Goal: Task Accomplishment & Management: Manage account settings

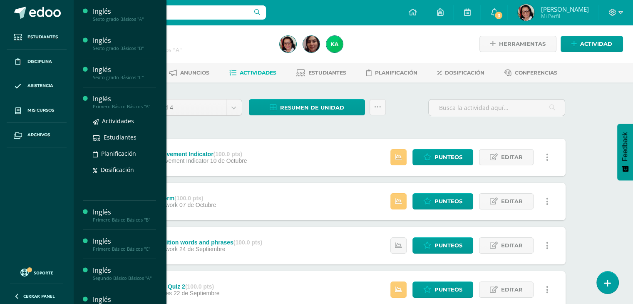
click at [121, 104] on div "Primero Básico Básicos "A"" at bounding box center [124, 107] width 63 height 6
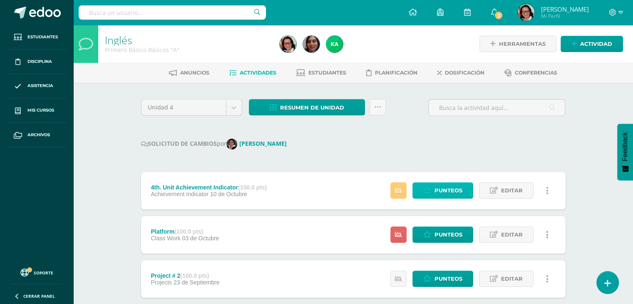
click at [448, 190] on span "Punteos" at bounding box center [448, 190] width 28 height 15
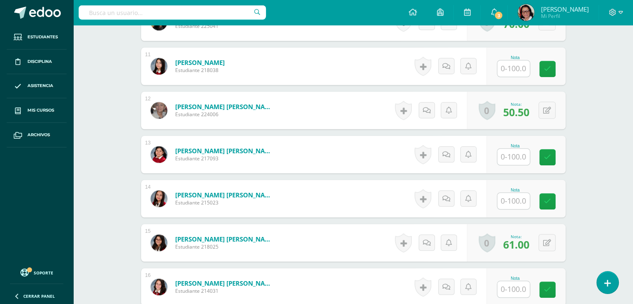
scroll to position [707, 0]
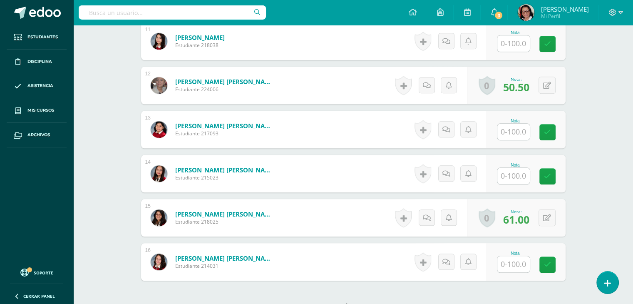
click at [519, 260] on input "text" at bounding box center [513, 264] width 32 height 16
type input "63"
click at [553, 262] on icon at bounding box center [552, 264] width 7 height 7
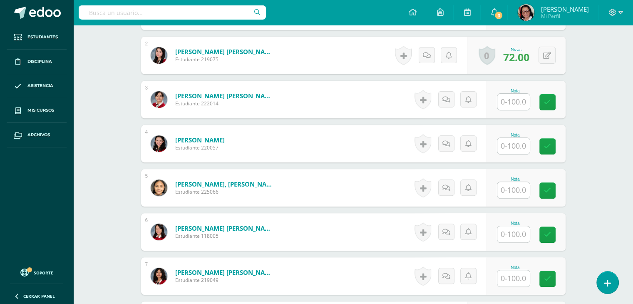
scroll to position [292, 0]
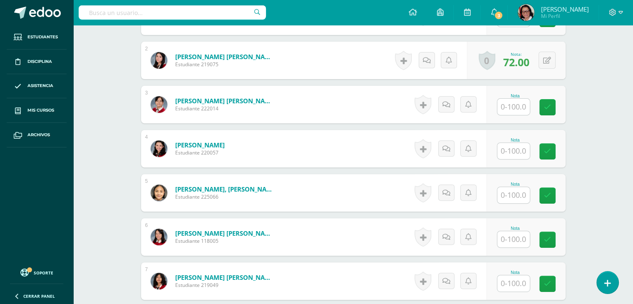
click at [515, 147] on input "text" at bounding box center [513, 151] width 32 height 16
type input "50"
click at [554, 148] on icon at bounding box center [552, 151] width 7 height 7
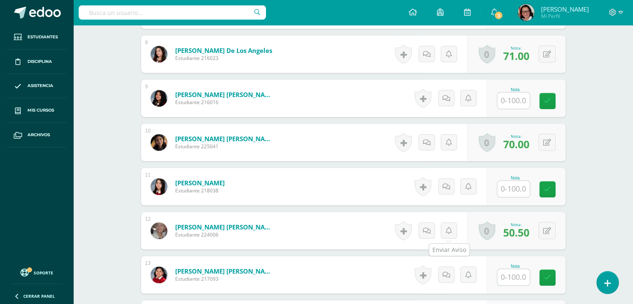
scroll to position [624, 0]
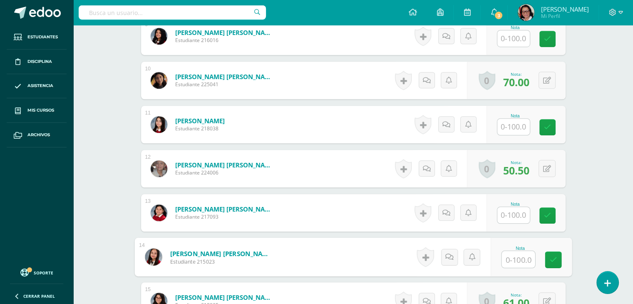
click at [518, 258] on input "text" at bounding box center [517, 259] width 33 height 17
type input "78"
click at [554, 256] on icon at bounding box center [552, 259] width 7 height 7
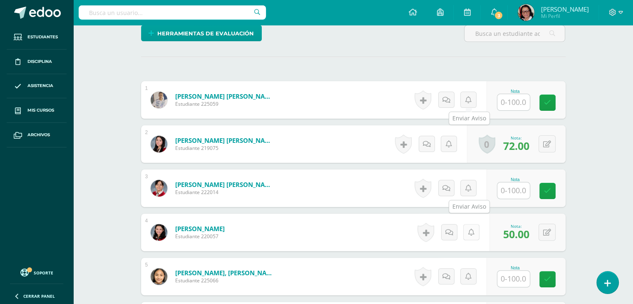
scroll to position [0, 0]
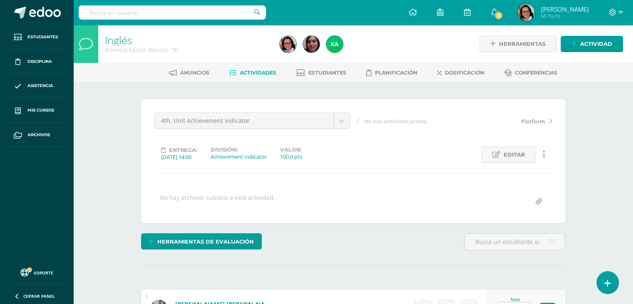
click at [257, 70] on span "Actividades" at bounding box center [258, 72] width 37 height 6
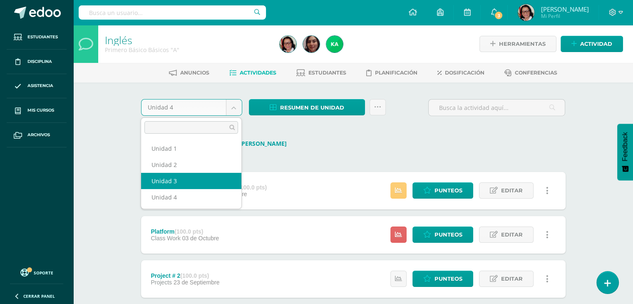
select select "Unidad 3"
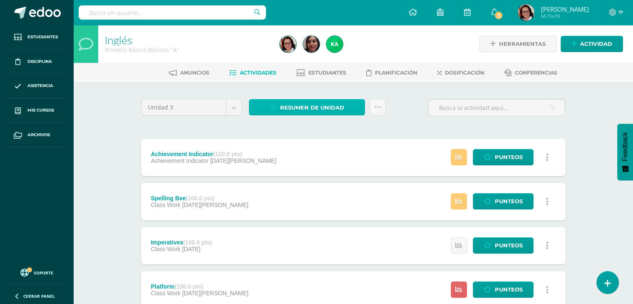
click at [329, 110] on span "Resumen de unidad" at bounding box center [312, 107] width 64 height 15
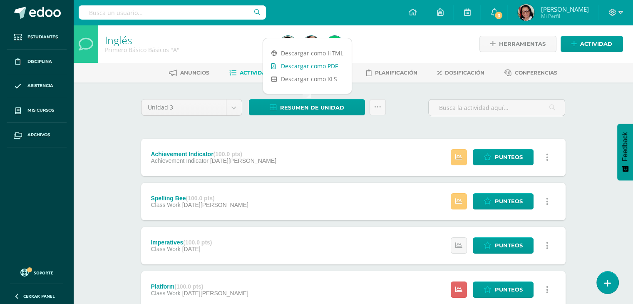
click at [327, 66] on link "Descargar como PDF" at bounding box center [307, 65] width 89 height 13
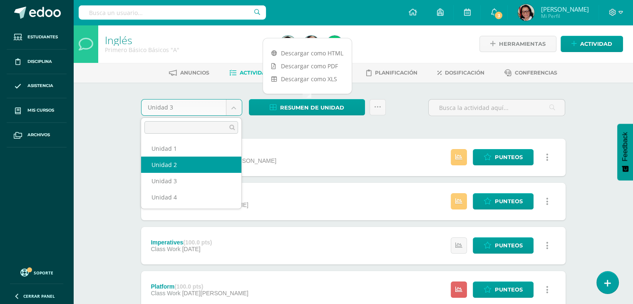
select select "Unidad 2"
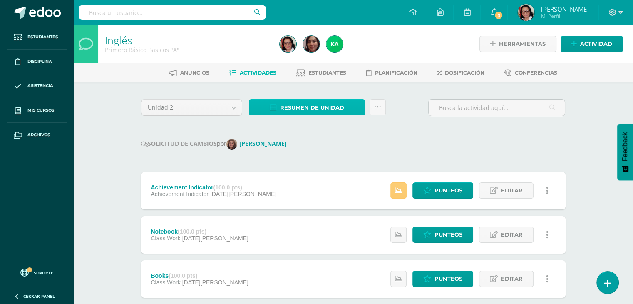
click at [336, 107] on span "Resumen de unidad" at bounding box center [312, 107] width 64 height 15
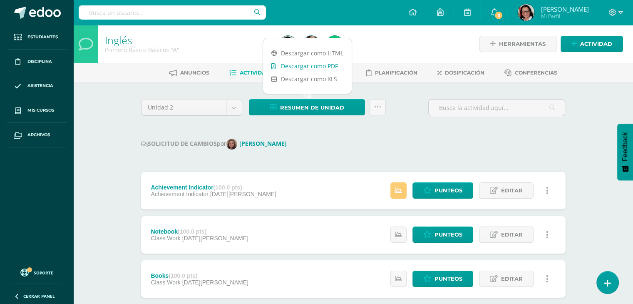
click at [323, 64] on link "Descargar como PDF" at bounding box center [307, 65] width 89 height 13
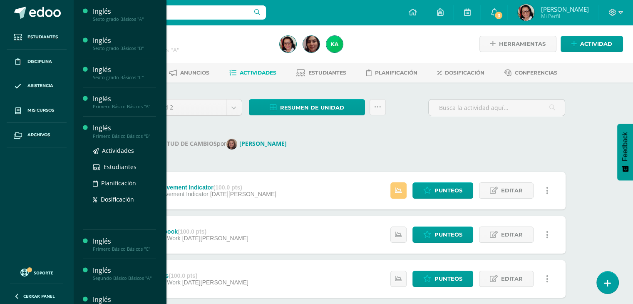
click at [122, 135] on div "Primero Básico Básicos "B"" at bounding box center [124, 136] width 63 height 6
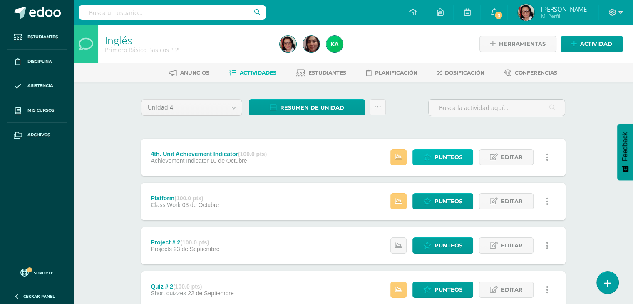
click at [442, 156] on span "Punteos" at bounding box center [448, 156] width 28 height 15
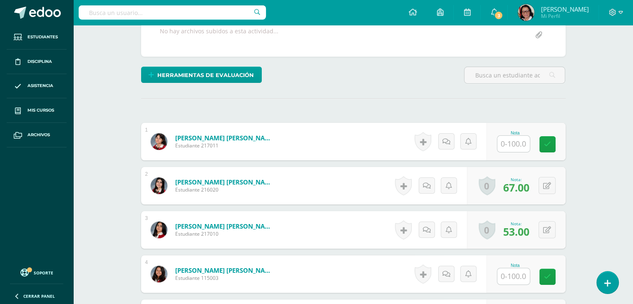
scroll to position [166, 0]
click at [519, 143] on input "text" at bounding box center [517, 144] width 33 height 17
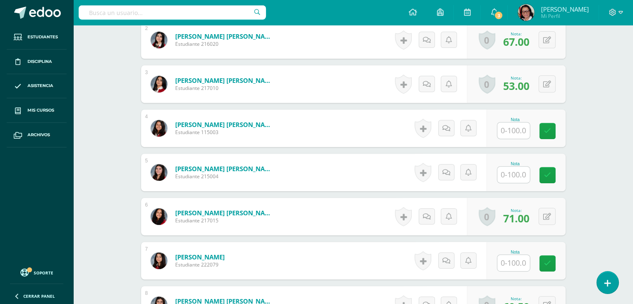
scroll to position [333, 0]
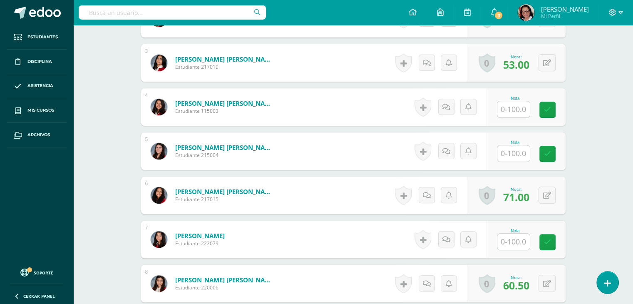
type input "78"
click at [519, 241] on input "text" at bounding box center [513, 241] width 32 height 16
type input "72"
click at [552, 245] on icon at bounding box center [552, 241] width 7 height 7
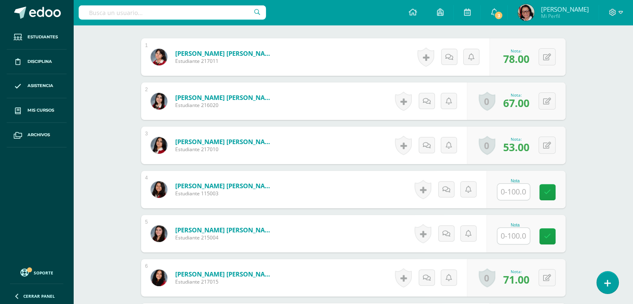
scroll to position [250, 0]
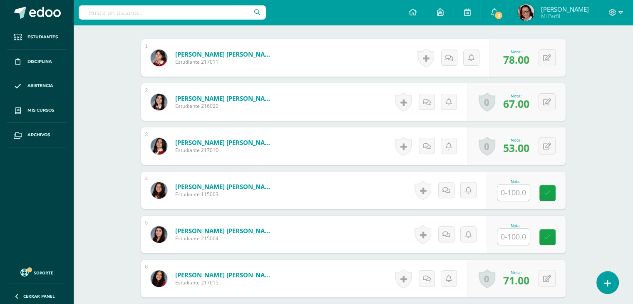
click at [524, 190] on input "text" at bounding box center [513, 192] width 32 height 16
type input "60"
click at [547, 189] on link at bounding box center [552, 193] width 17 height 17
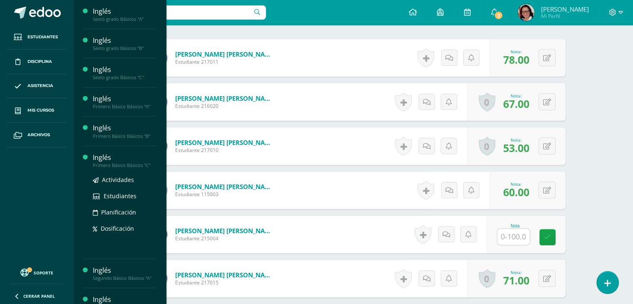
click at [136, 163] on div "Primero Básico Básicos "C"" at bounding box center [124, 165] width 63 height 6
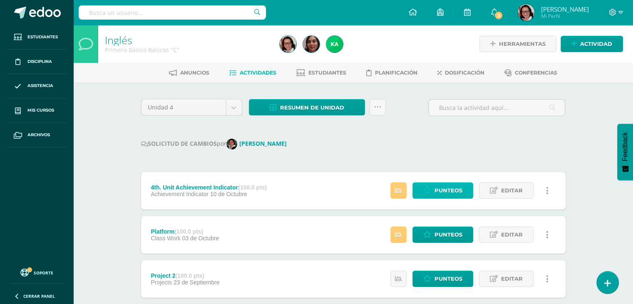
click at [451, 188] on span "Punteos" at bounding box center [448, 190] width 28 height 15
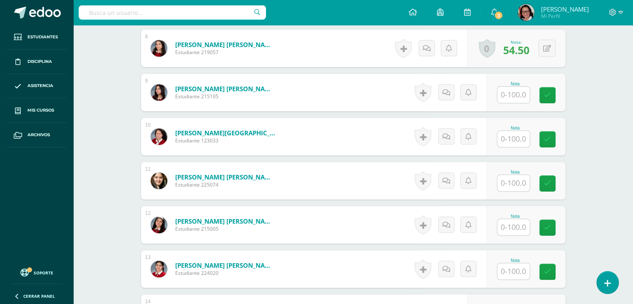
scroll to position [583, 0]
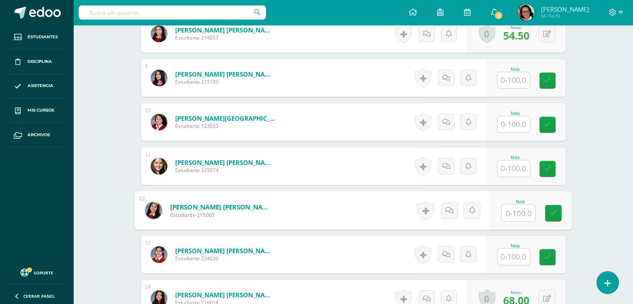
click at [517, 210] on input "text" at bounding box center [517, 212] width 33 height 17
type input "56"
click at [550, 210] on icon at bounding box center [552, 212] width 7 height 7
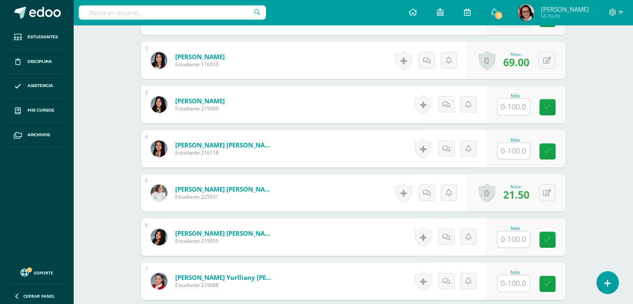
scroll to position [0, 0]
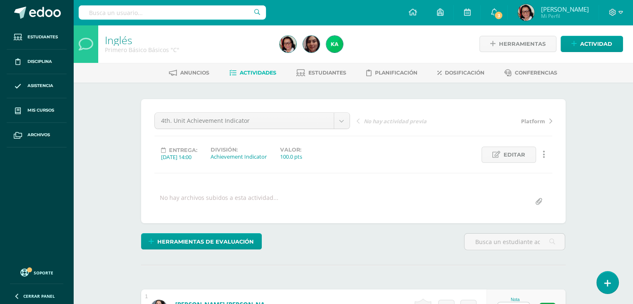
click at [256, 73] on span "Actividades" at bounding box center [258, 72] width 37 height 6
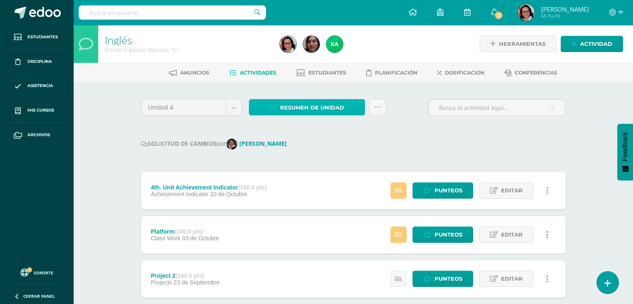
click at [319, 107] on span "Resumen de unidad" at bounding box center [312, 107] width 64 height 15
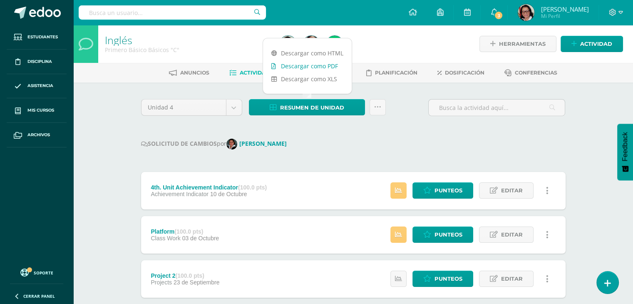
click at [317, 67] on link "Descargar como PDF" at bounding box center [307, 65] width 89 height 13
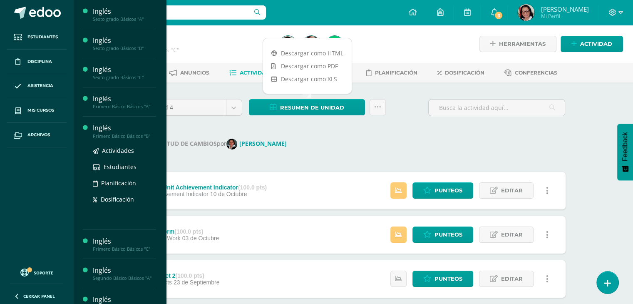
click at [106, 135] on div "Primero Básico Básicos "B"" at bounding box center [124, 136] width 63 height 6
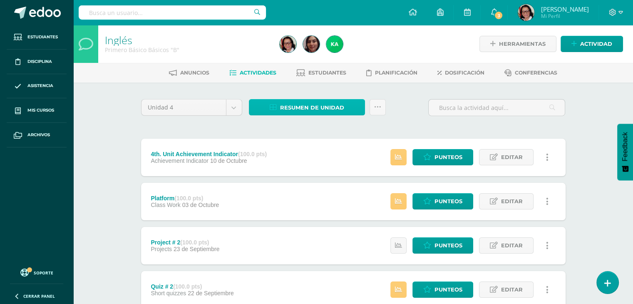
click at [294, 105] on span "Resumen de unidad" at bounding box center [312, 107] width 64 height 15
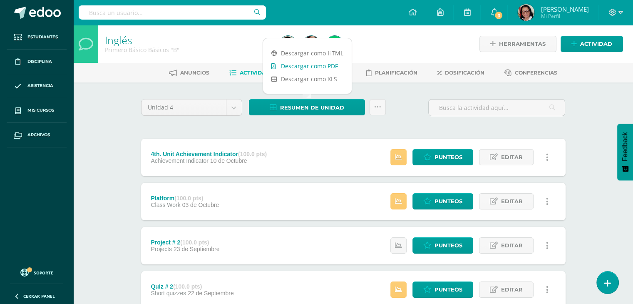
click at [309, 67] on link "Descargar como PDF" at bounding box center [307, 65] width 89 height 13
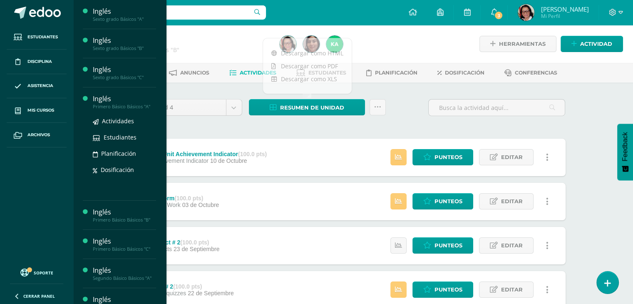
click at [116, 101] on div "Inglés" at bounding box center [124, 99] width 63 height 10
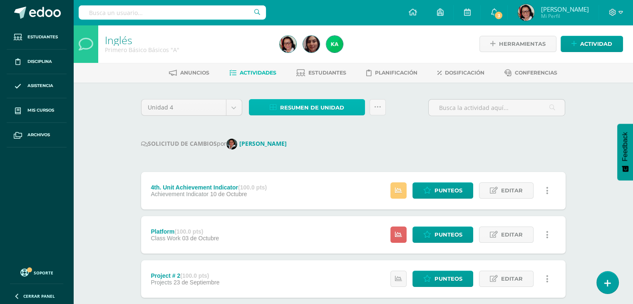
click at [313, 104] on span "Resumen de unidad" at bounding box center [312, 107] width 64 height 15
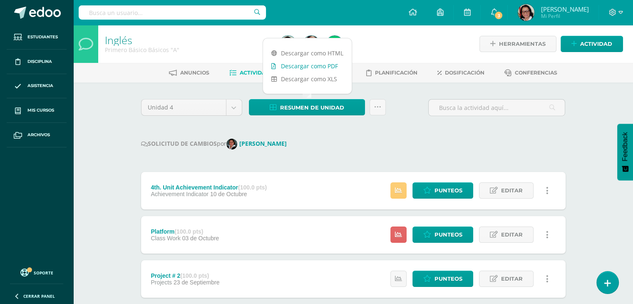
click at [317, 67] on link "Descargar como PDF" at bounding box center [307, 65] width 89 height 13
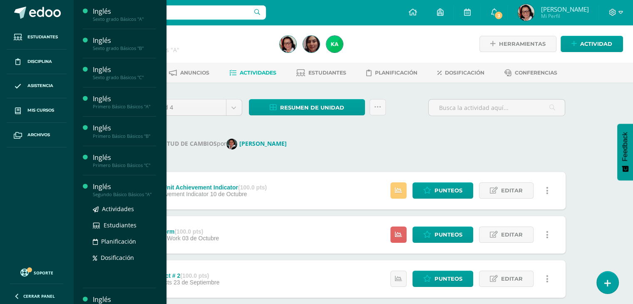
click at [131, 195] on div "Segundo Básico Básicos "A"" at bounding box center [124, 194] width 63 height 6
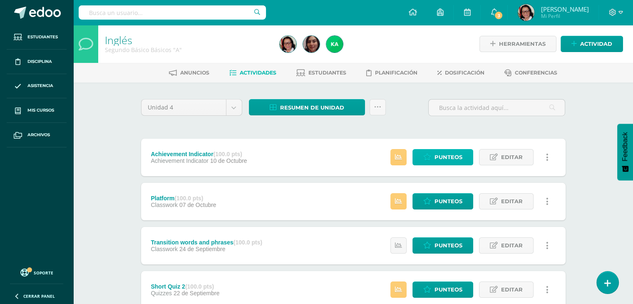
click at [462, 157] on span "Punteos" at bounding box center [448, 156] width 28 height 15
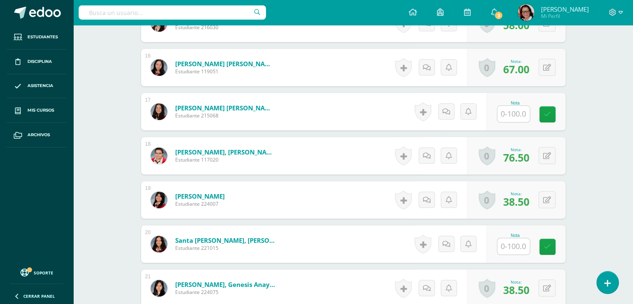
scroll to position [916, 0]
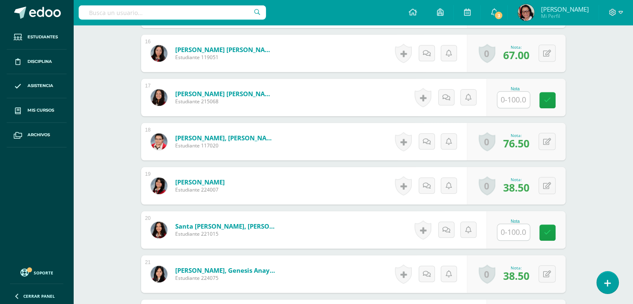
click at [521, 227] on input "text" at bounding box center [513, 232] width 32 height 16
type input "79"
click at [551, 229] on icon at bounding box center [552, 232] width 7 height 7
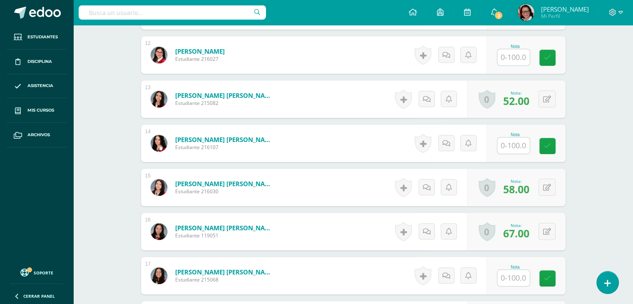
scroll to position [708, 0]
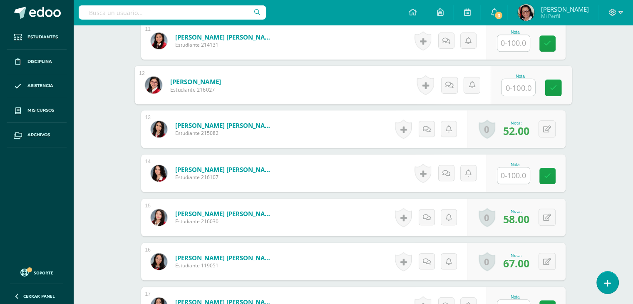
click at [520, 85] on input "text" at bounding box center [517, 87] width 33 height 17
type input "78"
click at [553, 85] on icon at bounding box center [552, 87] width 7 height 7
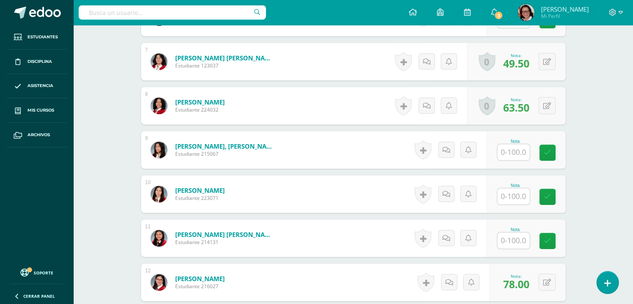
scroll to position [541, 0]
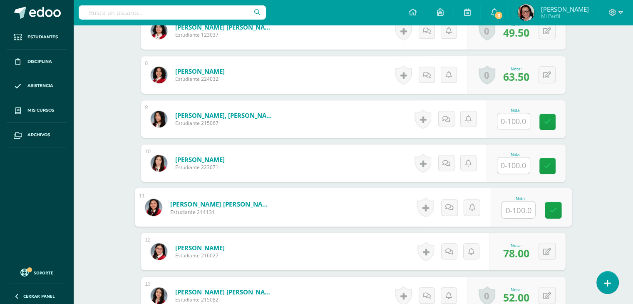
click at [521, 205] on input "text" at bounding box center [517, 209] width 33 height 17
type input "67"
click at [556, 210] on link at bounding box center [552, 210] width 17 height 17
click at [520, 117] on input "text" at bounding box center [513, 121] width 32 height 16
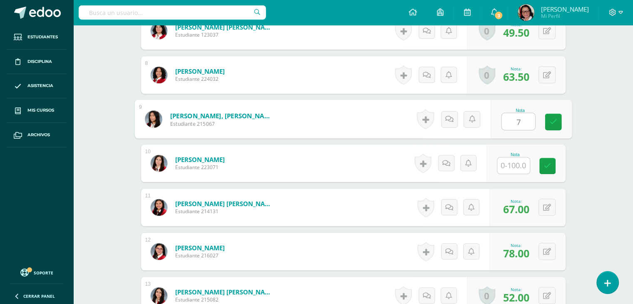
type input "76"
click at [549, 114] on link at bounding box center [552, 122] width 17 height 17
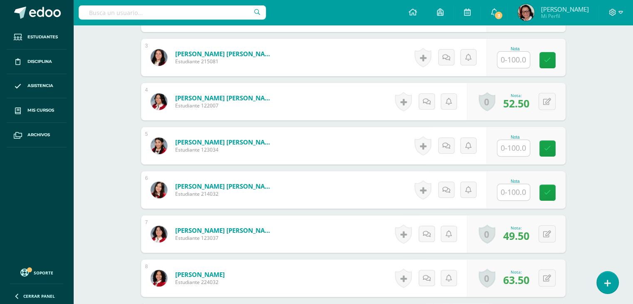
scroll to position [334, 0]
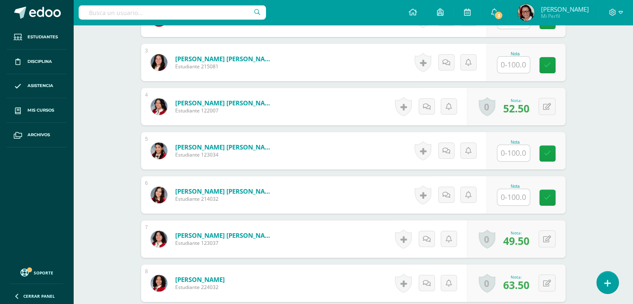
click at [515, 148] on input "text" at bounding box center [513, 153] width 32 height 16
type input "68"
click at [557, 151] on link at bounding box center [552, 153] width 17 height 17
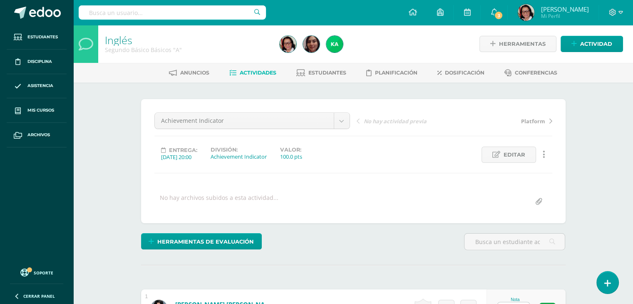
scroll to position [0, 0]
click at [261, 74] on span "Actividades" at bounding box center [258, 72] width 37 height 6
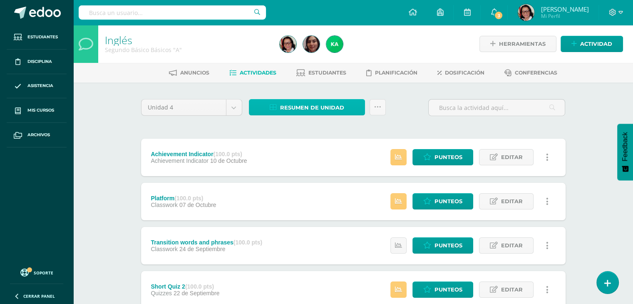
click at [331, 109] on span "Resumen de unidad" at bounding box center [312, 107] width 64 height 15
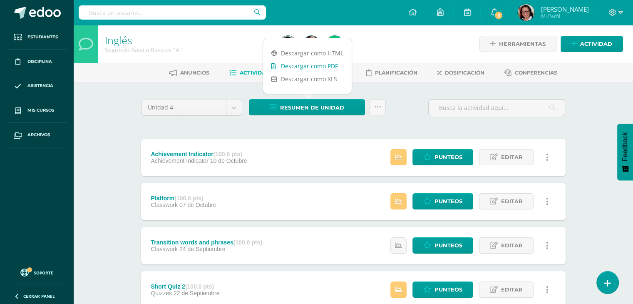
click at [326, 63] on link "Descargar como PDF" at bounding box center [307, 65] width 89 height 13
click at [461, 156] on span "Punteos" at bounding box center [448, 156] width 28 height 15
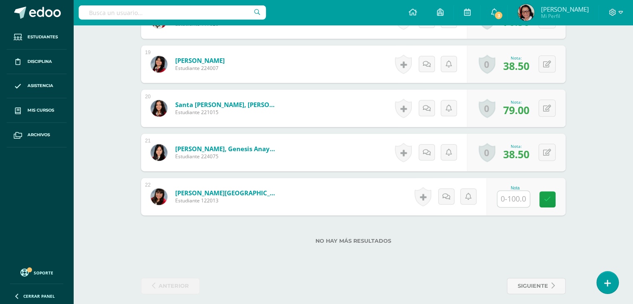
scroll to position [1043, 0]
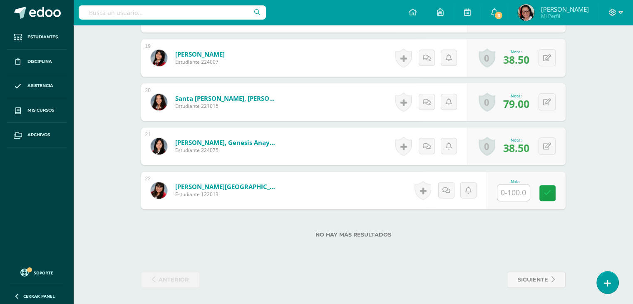
click at [522, 190] on input "text" at bounding box center [513, 192] width 32 height 16
type input "82"
click at [554, 188] on link at bounding box center [552, 193] width 17 height 17
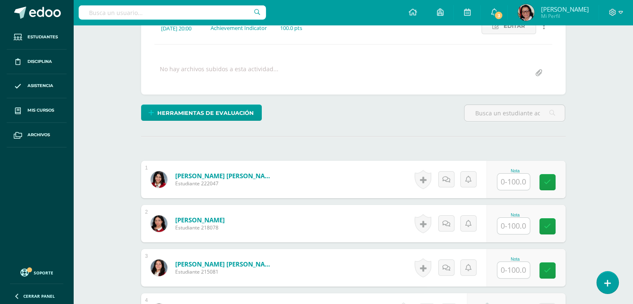
scroll to position [0, 0]
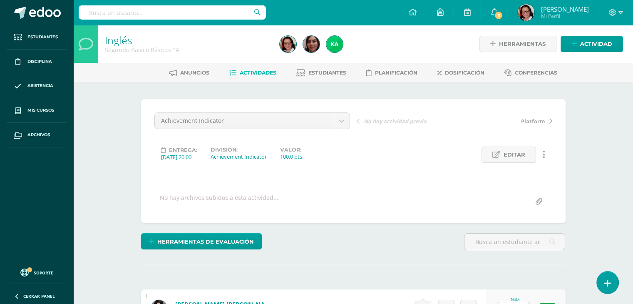
click at [265, 71] on span "Actividades" at bounding box center [258, 72] width 37 height 6
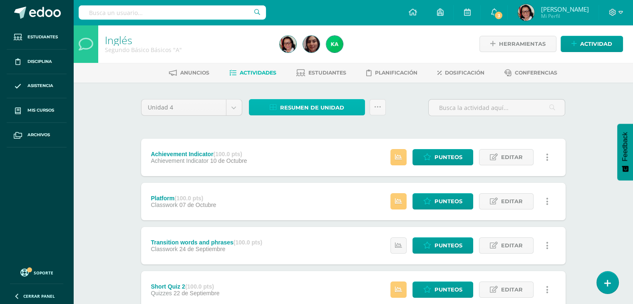
click at [321, 103] on span "Resumen de unidad" at bounding box center [312, 107] width 64 height 15
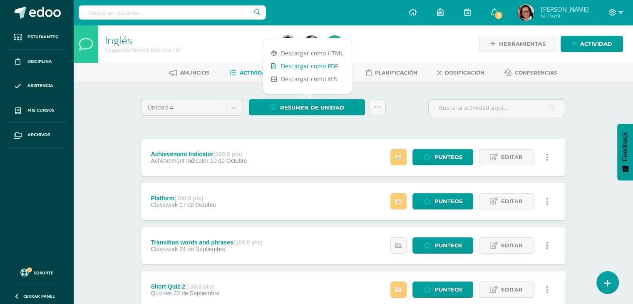
click at [321, 65] on link "Descargar como PDF" at bounding box center [307, 65] width 89 height 13
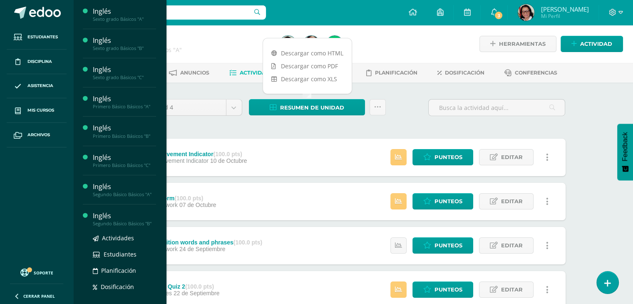
click at [126, 223] on div "Segundo Básico Básicos "B"" at bounding box center [124, 223] width 63 height 6
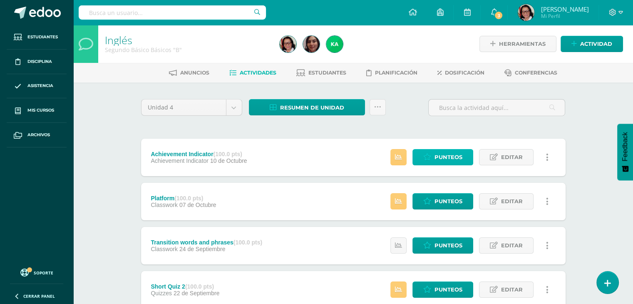
click at [462, 155] on link "Punteos" at bounding box center [442, 157] width 61 height 16
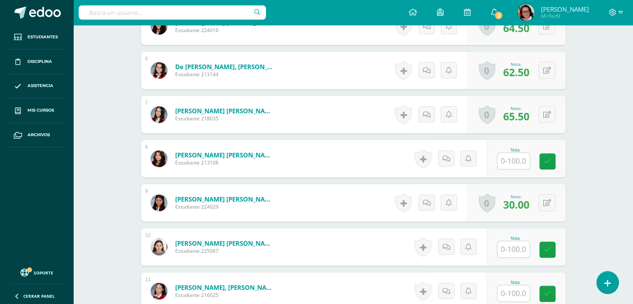
scroll to position [749, 0]
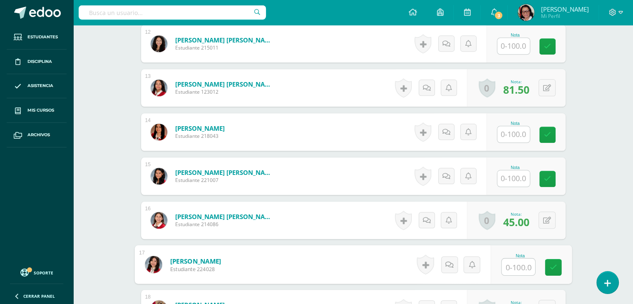
click at [521, 264] on input "text" at bounding box center [517, 266] width 33 height 17
type input "72"
click at [553, 266] on icon at bounding box center [552, 266] width 7 height 7
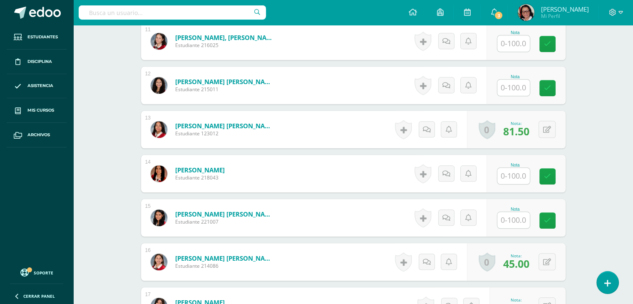
click at [519, 85] on input "text" at bounding box center [513, 87] width 32 height 16
type input "57"
click at [556, 88] on icon at bounding box center [552, 87] width 7 height 7
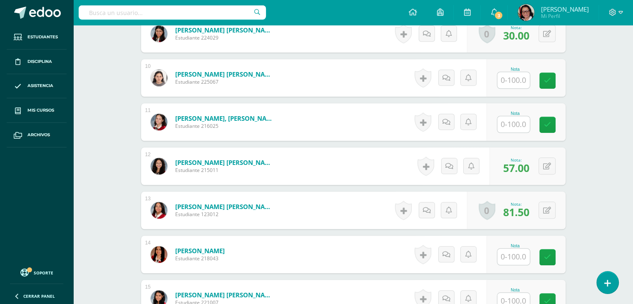
scroll to position [624, 0]
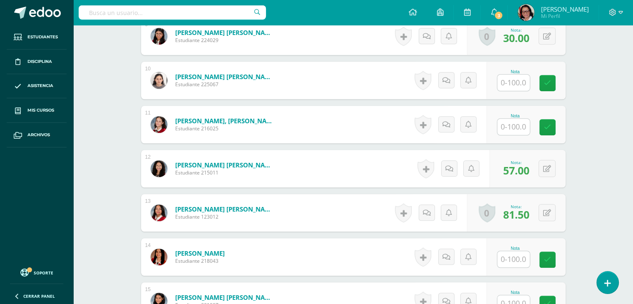
click at [517, 77] on input "text" at bounding box center [513, 82] width 32 height 16
type input "86"
click at [553, 80] on icon at bounding box center [552, 82] width 7 height 7
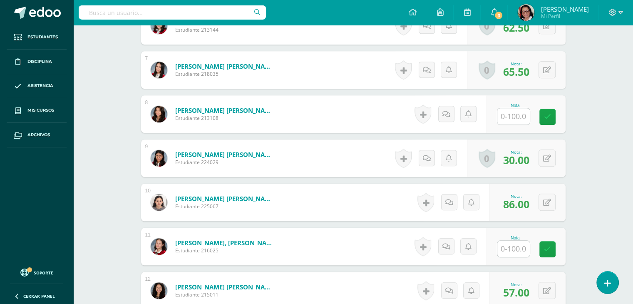
scroll to position [458, 0]
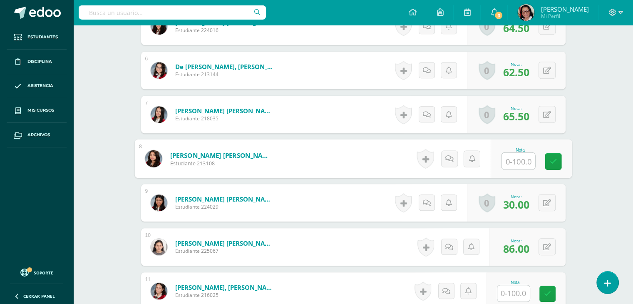
click at [518, 160] on input "text" at bounding box center [517, 161] width 33 height 17
type input "75"
click at [551, 158] on icon at bounding box center [552, 161] width 7 height 7
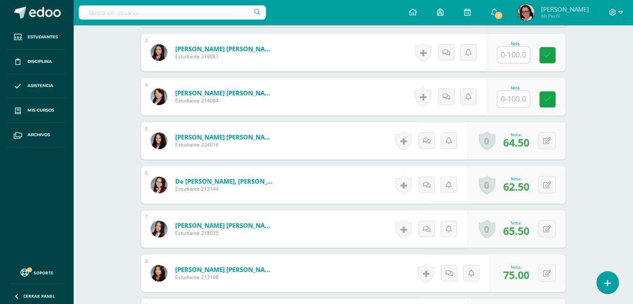
scroll to position [333, 0]
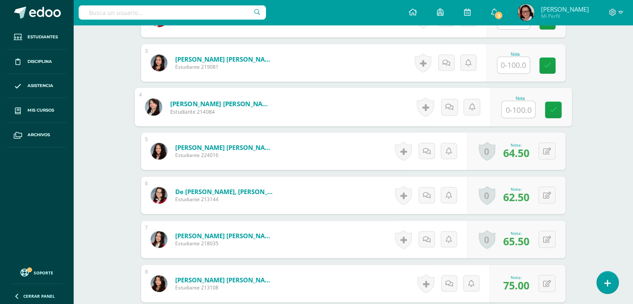
click at [521, 107] on input "text" at bounding box center [517, 109] width 33 height 17
type input "75"
click at [547, 105] on link at bounding box center [552, 109] width 17 height 17
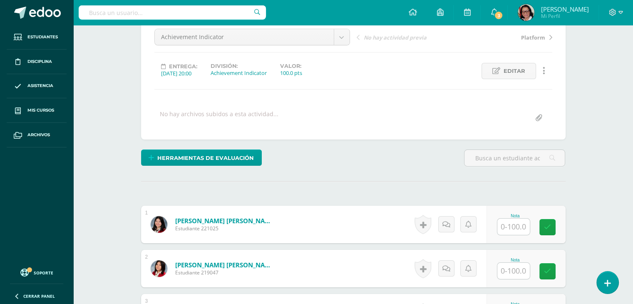
scroll to position [0, 0]
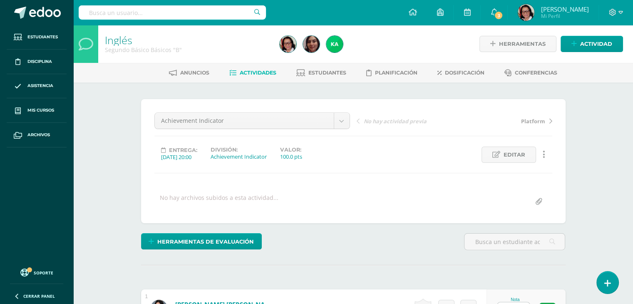
click at [250, 72] on span "Actividades" at bounding box center [258, 72] width 37 height 6
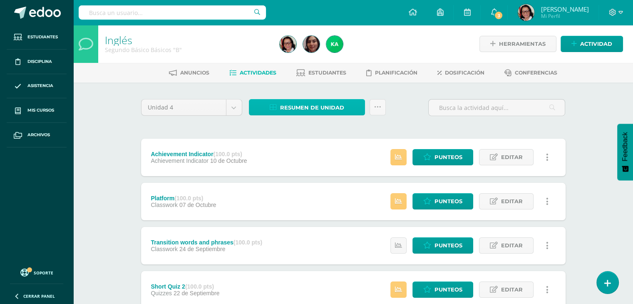
click at [316, 108] on span "Resumen de unidad" at bounding box center [312, 107] width 64 height 15
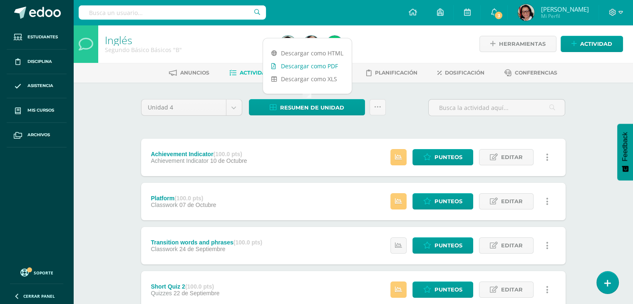
click at [326, 69] on link "Descargar como PDF" at bounding box center [307, 65] width 89 height 13
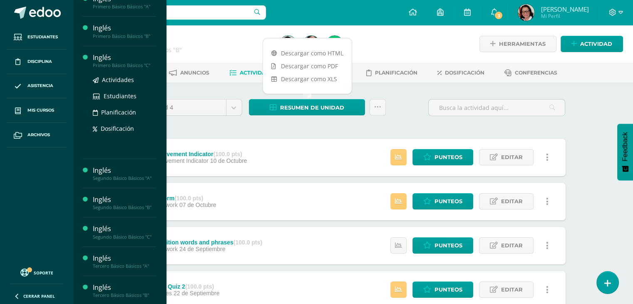
scroll to position [125, 0]
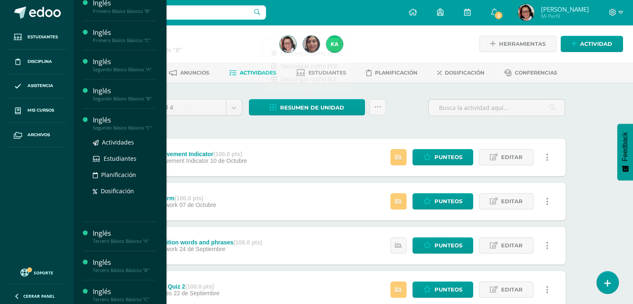
click at [134, 125] on div "Segundo Básico Básicos "C"" at bounding box center [124, 128] width 63 height 6
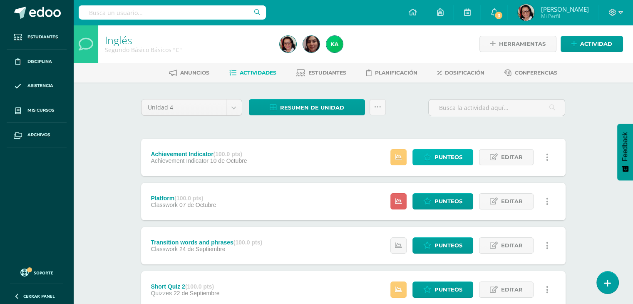
click at [453, 151] on span "Punteos" at bounding box center [448, 156] width 28 height 15
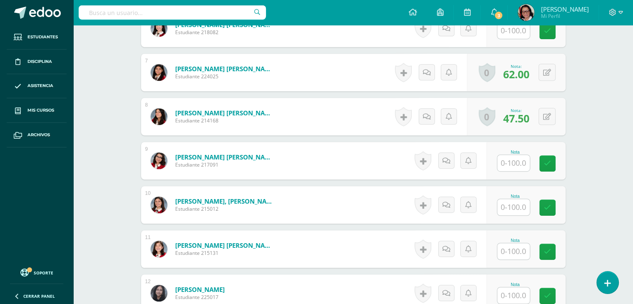
scroll to position [541, 0]
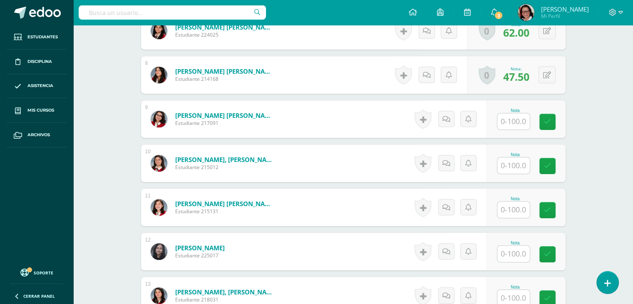
click at [511, 253] on input "text" at bounding box center [513, 253] width 32 height 16
type input "82"
click at [555, 255] on icon at bounding box center [552, 253] width 7 height 7
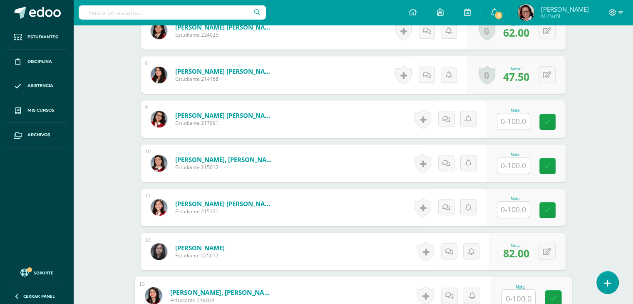
click at [523, 295] on input "text" at bounding box center [517, 297] width 33 height 17
type input "88"
click at [549, 294] on icon at bounding box center [552, 297] width 7 height 7
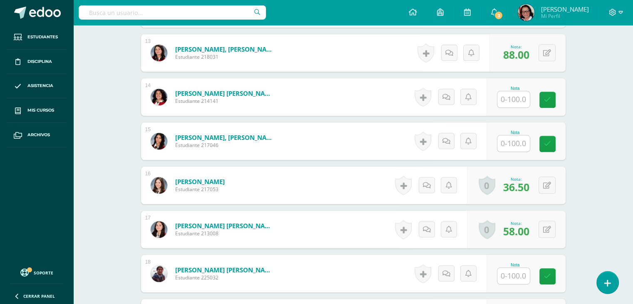
scroll to position [791, 0]
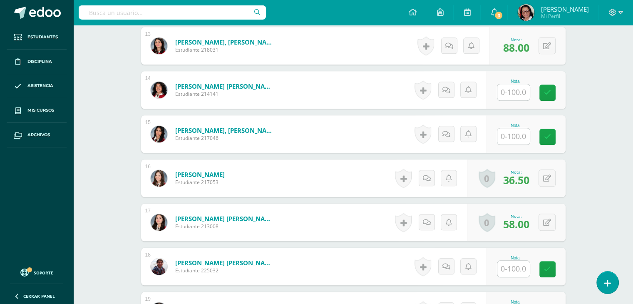
click at [516, 263] on input "text" at bounding box center [513, 268] width 32 height 16
type input "77"
click at [556, 266] on icon at bounding box center [552, 268] width 7 height 7
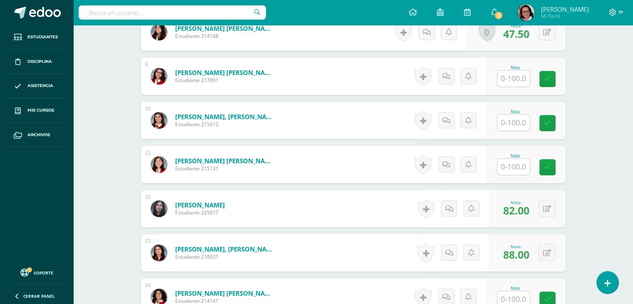
scroll to position [583, 0]
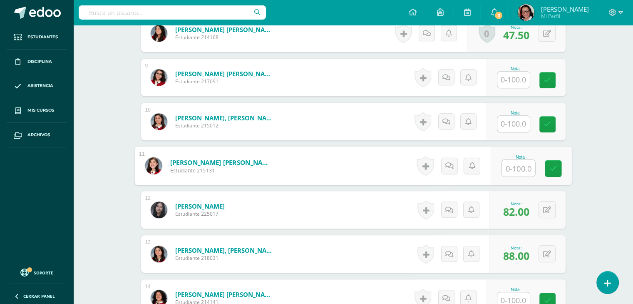
click at [523, 165] on input "text" at bounding box center [517, 168] width 33 height 17
type input "72"
click at [549, 165] on icon at bounding box center [552, 168] width 7 height 7
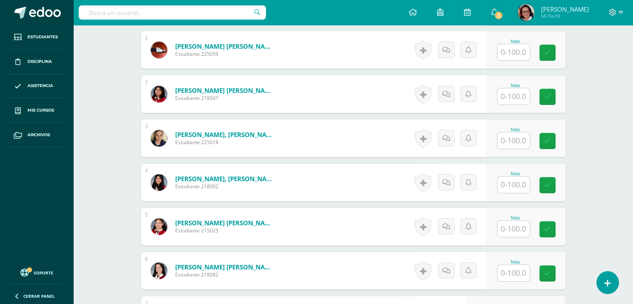
scroll to position [250, 0]
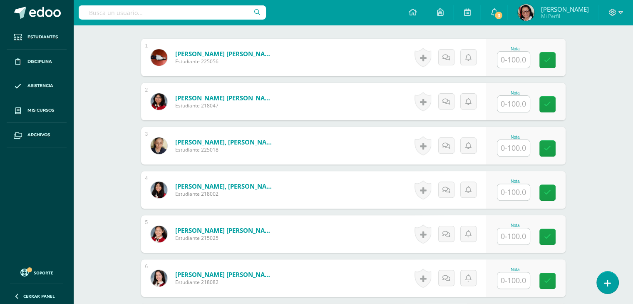
click at [515, 103] on input "text" at bounding box center [513, 104] width 32 height 16
type input "60"
click at [550, 101] on icon at bounding box center [552, 104] width 7 height 7
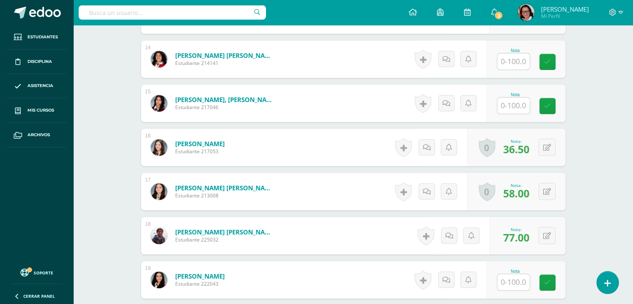
scroll to position [874, 0]
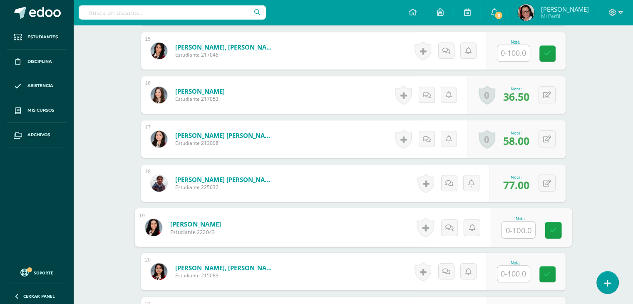
click at [517, 228] on input "text" at bounding box center [517, 229] width 33 height 17
type input "77"
click at [550, 227] on icon at bounding box center [552, 229] width 7 height 7
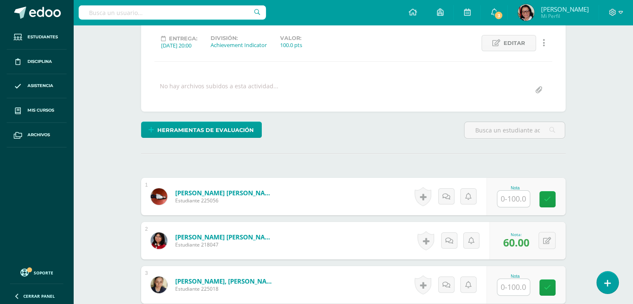
scroll to position [126, 0]
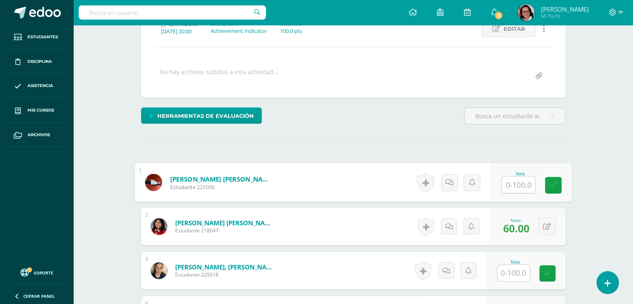
click at [516, 182] on input "text" at bounding box center [517, 184] width 33 height 17
type input "45"
click at [551, 183] on icon at bounding box center [552, 184] width 7 height 7
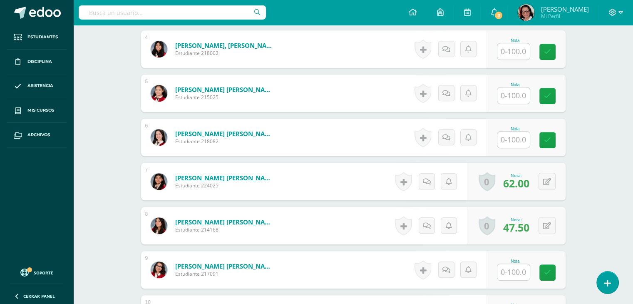
scroll to position [375, 0]
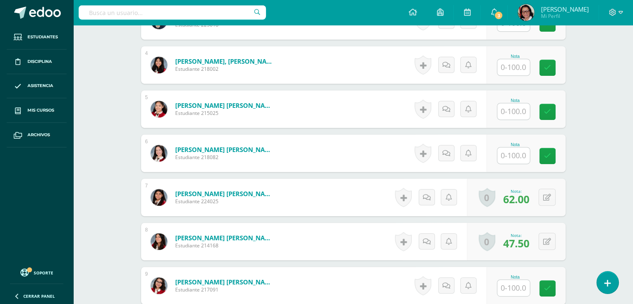
click at [524, 153] on input "text" at bounding box center [513, 155] width 32 height 16
type input "71"
click at [550, 155] on icon at bounding box center [552, 155] width 7 height 7
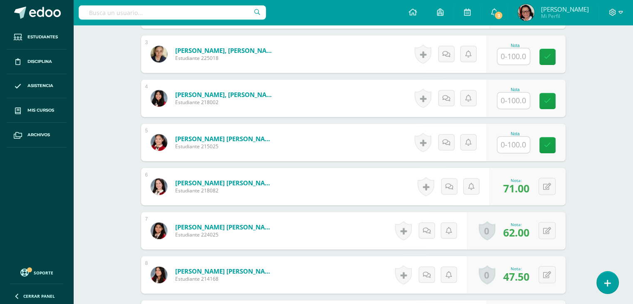
scroll to position [334, 0]
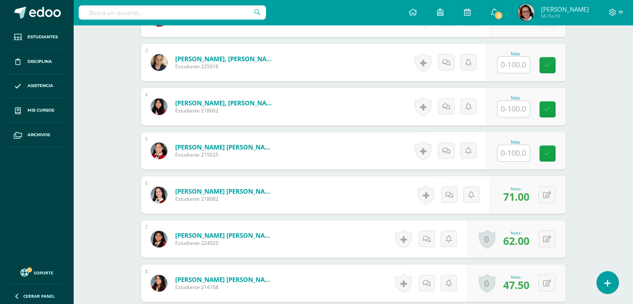
click at [514, 107] on input "text" at bounding box center [513, 109] width 32 height 16
click at [554, 104] on link at bounding box center [552, 109] width 17 height 17
type input "60.00"
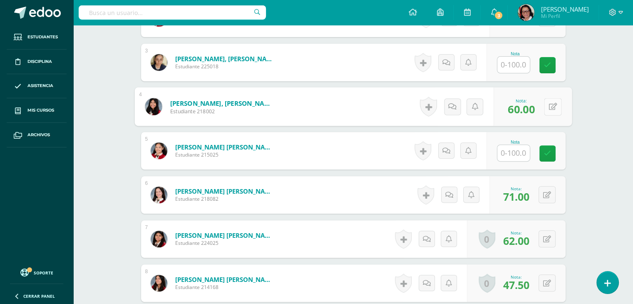
click at [547, 105] on button at bounding box center [552, 106] width 17 height 17
click at [530, 107] on icon at bounding box center [530, 109] width 7 height 7
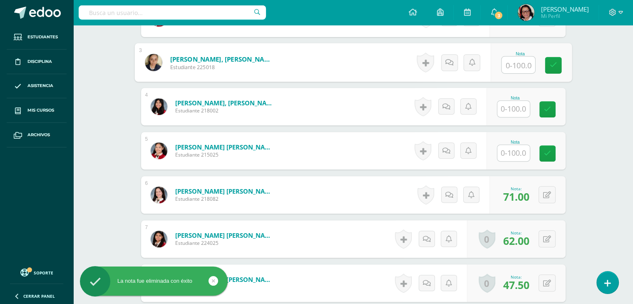
click at [521, 62] on input "text" at bounding box center [517, 65] width 33 height 17
type input "60"
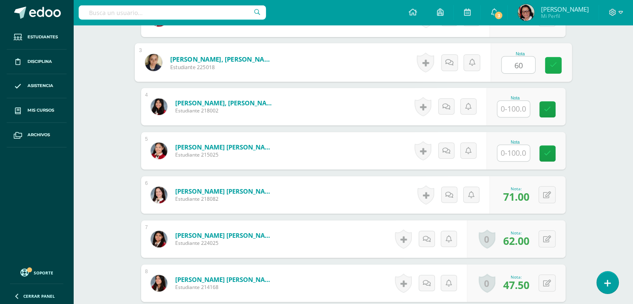
click at [548, 62] on link at bounding box center [552, 65] width 17 height 17
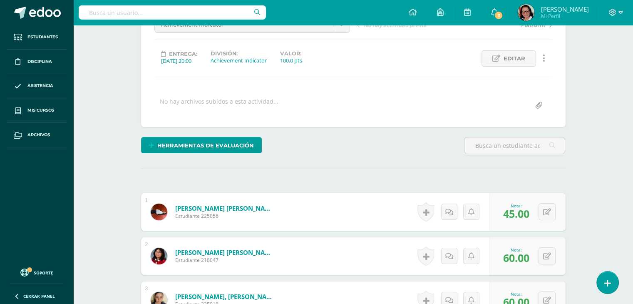
scroll to position [0, 0]
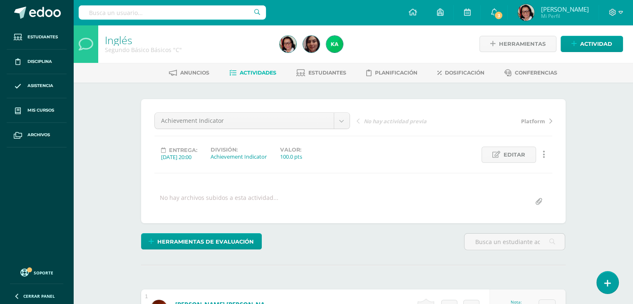
click at [252, 72] on span "Actividades" at bounding box center [258, 72] width 37 height 6
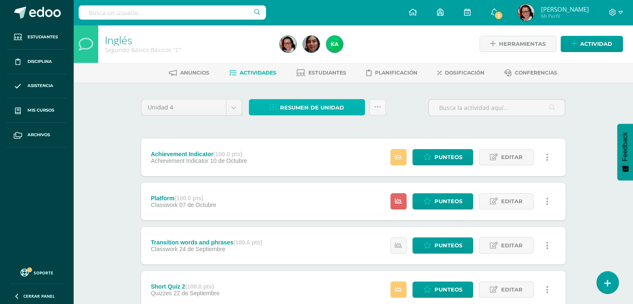
click at [289, 107] on span "Resumen de unidad" at bounding box center [312, 107] width 64 height 15
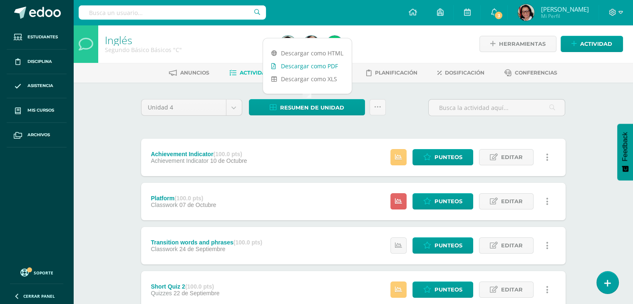
click at [306, 67] on link "Descargar como PDF" at bounding box center [307, 65] width 89 height 13
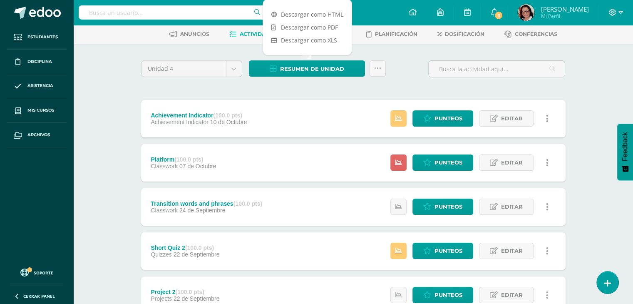
scroll to position [83, 0]
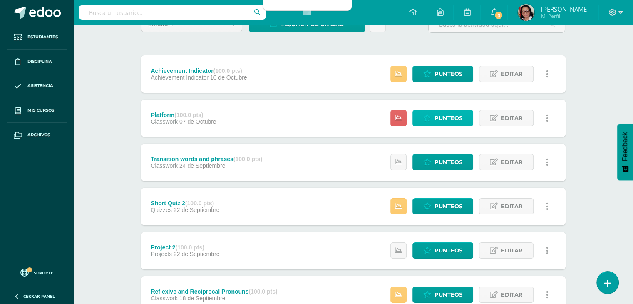
click at [451, 115] on span "Punteos" at bounding box center [448, 117] width 28 height 15
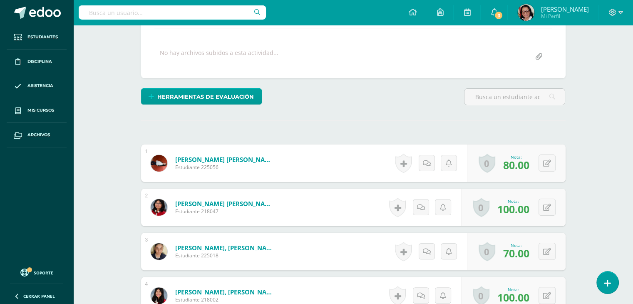
scroll to position [166, 0]
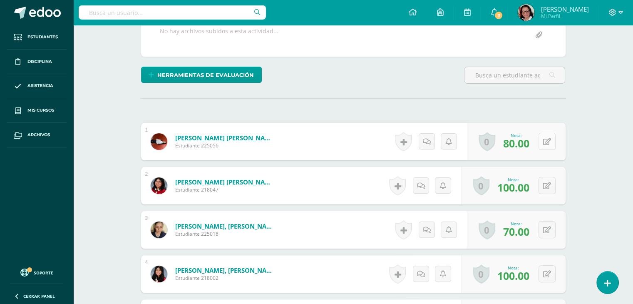
click at [545, 139] on button at bounding box center [546, 141] width 17 height 17
type input "90"
click at [528, 142] on icon at bounding box center [530, 144] width 7 height 7
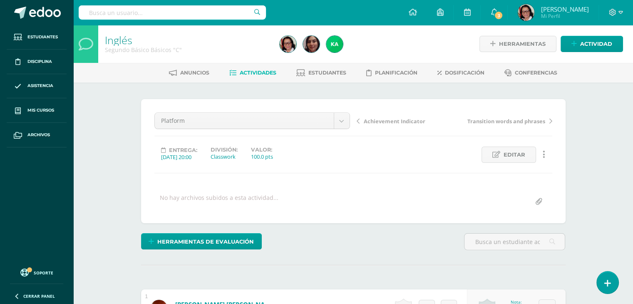
click at [245, 72] on span "Actividades" at bounding box center [258, 72] width 37 height 6
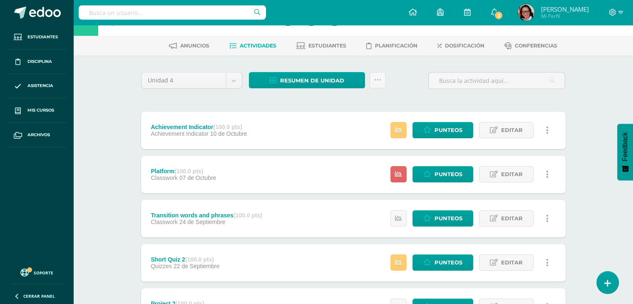
scroll to position [83, 0]
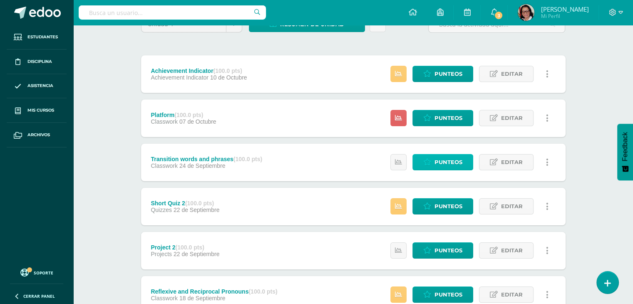
click at [449, 163] on span "Punteos" at bounding box center [448, 161] width 28 height 15
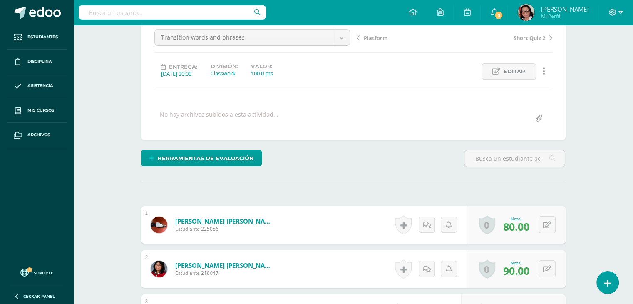
scroll to position [83, 0]
click at [548, 222] on icon at bounding box center [552, 224] width 8 height 7
click at [531, 221] on link at bounding box center [530, 227] width 17 height 17
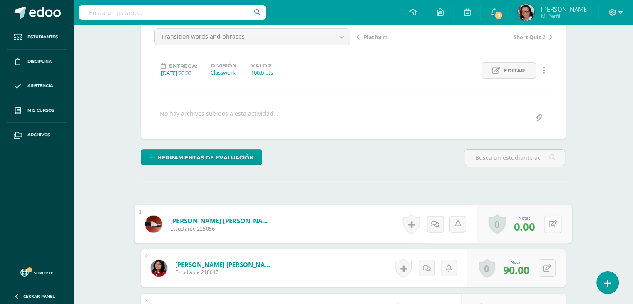
click at [547, 221] on button at bounding box center [552, 223] width 17 height 17
type input "90"
click at [530, 225] on icon at bounding box center [530, 226] width 7 height 7
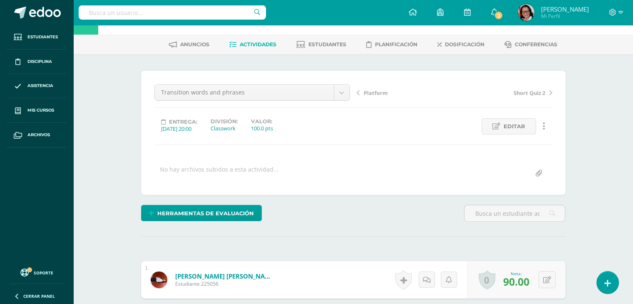
scroll to position [0, 0]
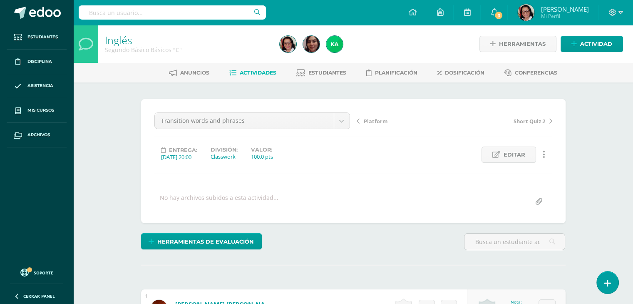
click at [263, 71] on span "Actividades" at bounding box center [258, 72] width 37 height 6
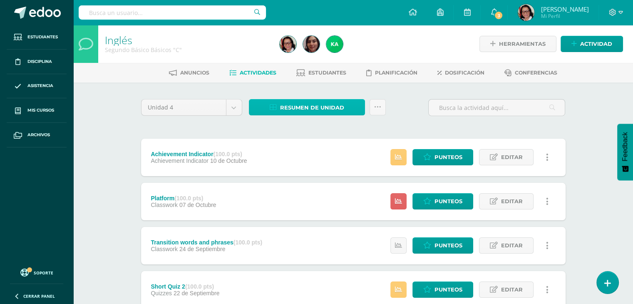
click at [314, 107] on span "Resumen de unidad" at bounding box center [312, 107] width 64 height 15
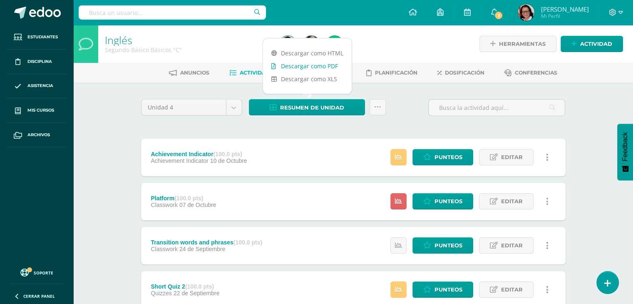
click at [323, 66] on link "Descargar como PDF" at bounding box center [307, 65] width 89 height 13
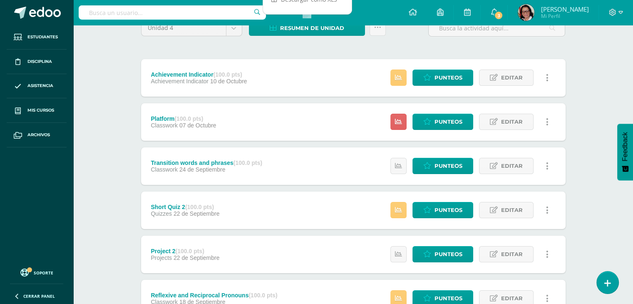
scroll to position [83, 0]
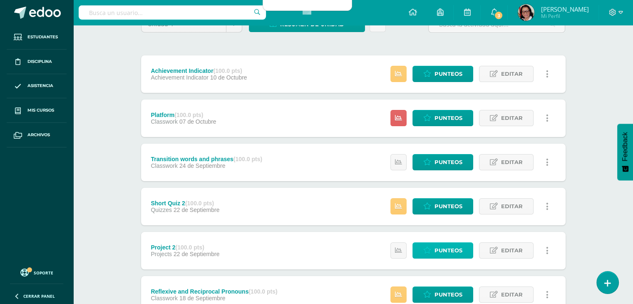
click at [432, 248] on link "Punteos" at bounding box center [442, 250] width 61 height 16
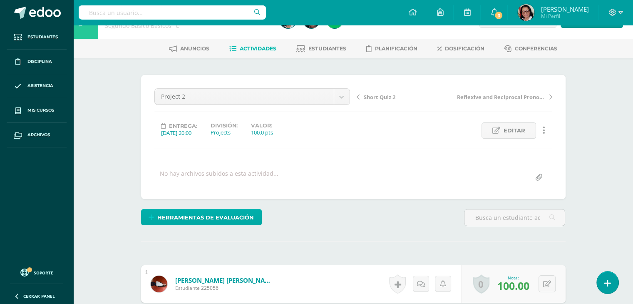
scroll to position [13, 0]
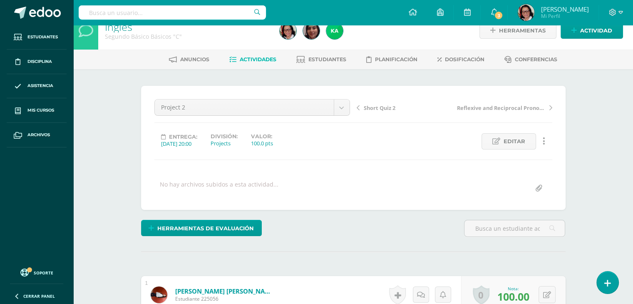
click at [252, 56] on span "Actividades" at bounding box center [258, 59] width 37 height 6
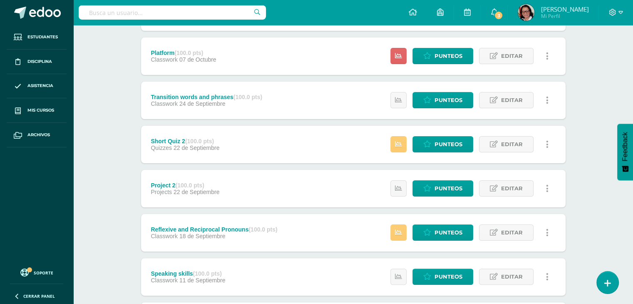
scroll to position [166, 0]
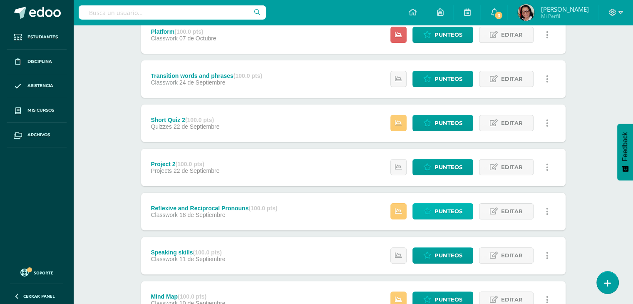
click at [443, 210] on span "Punteos" at bounding box center [448, 210] width 28 height 15
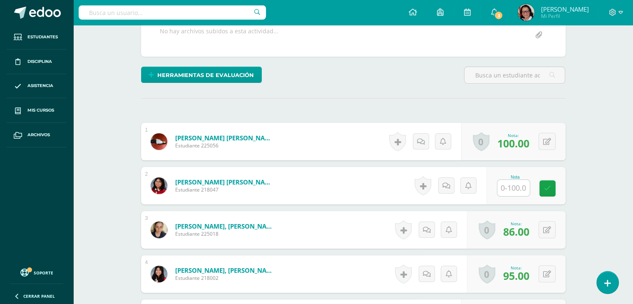
scroll to position [166, 0]
click at [514, 184] on input "text" at bounding box center [517, 188] width 33 height 17
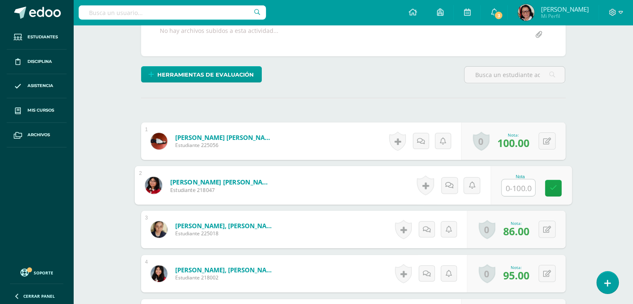
type input "2"
type input "100"
click at [553, 184] on icon at bounding box center [552, 187] width 7 height 7
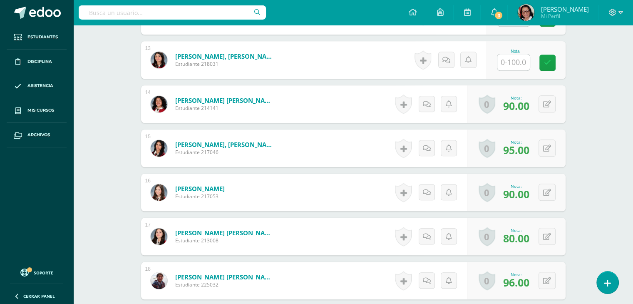
scroll to position [749, 0]
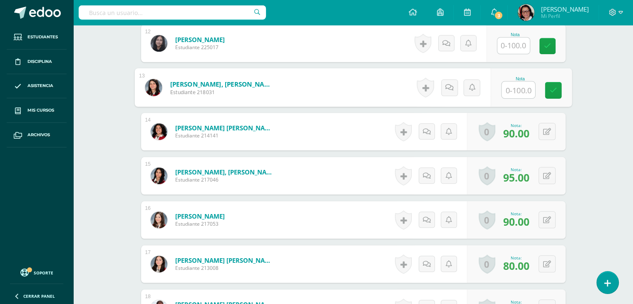
click at [517, 87] on input "text" at bounding box center [517, 90] width 33 height 17
type input "90"
click at [554, 87] on icon at bounding box center [552, 90] width 7 height 7
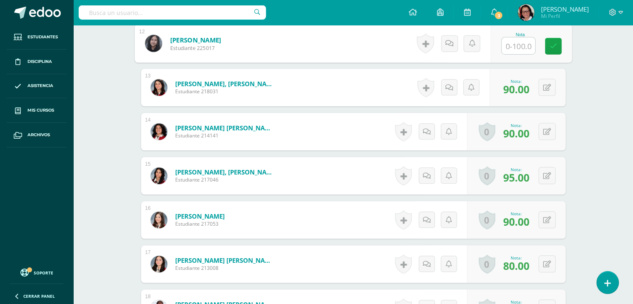
click at [518, 45] on input "text" at bounding box center [517, 45] width 33 height 17
type input "90"
click at [555, 42] on icon at bounding box center [552, 45] width 7 height 7
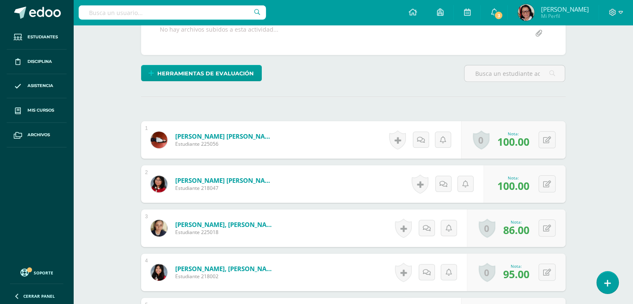
scroll to position [0, 0]
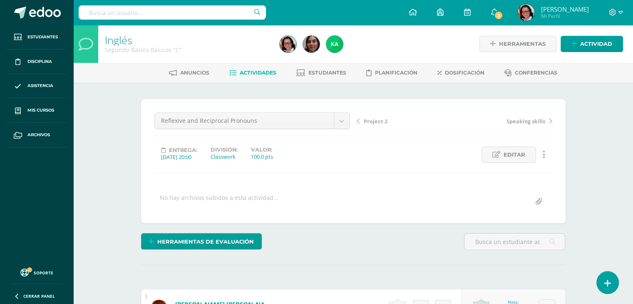
click at [256, 69] on link "Actividades" at bounding box center [252, 72] width 47 height 13
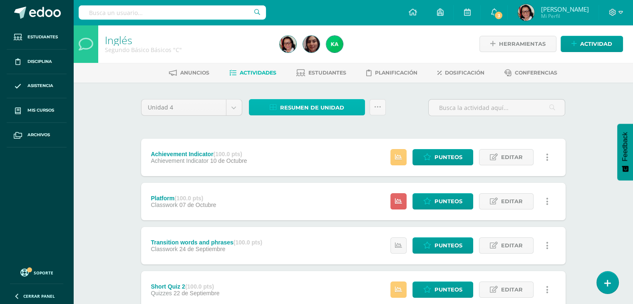
click at [319, 104] on span "Resumen de unidad" at bounding box center [312, 107] width 64 height 15
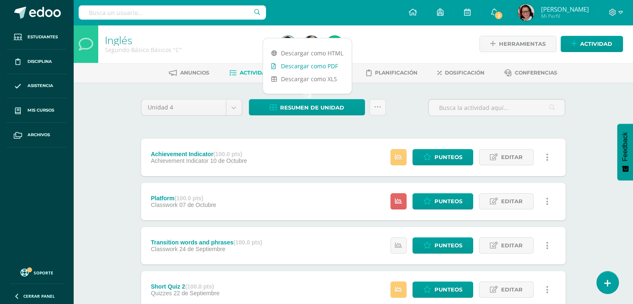
click at [320, 68] on link "Descargar como PDF" at bounding box center [307, 65] width 89 height 13
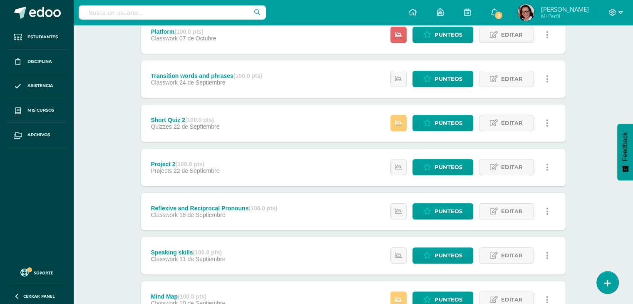
scroll to position [208, 0]
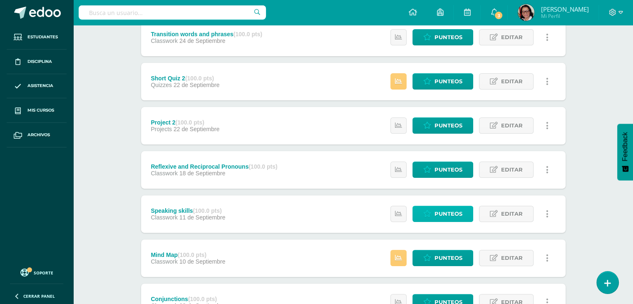
click at [448, 210] on span "Punteos" at bounding box center [448, 213] width 28 height 15
click at [445, 255] on span "Punteos" at bounding box center [448, 257] width 28 height 15
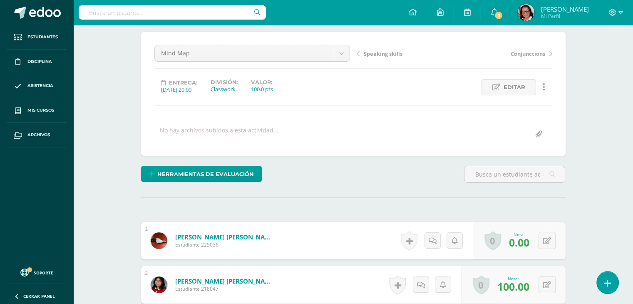
scroll to position [73, 0]
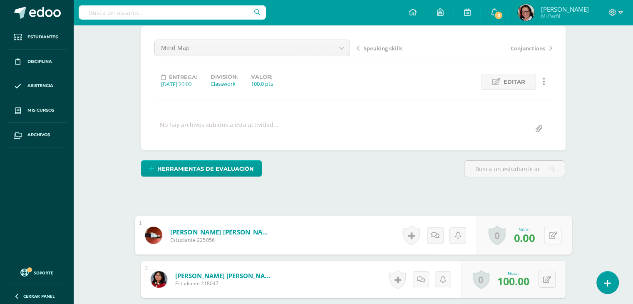
click at [549, 233] on icon at bounding box center [552, 234] width 8 height 7
type input "70"
click at [531, 234] on icon at bounding box center [530, 237] width 7 height 7
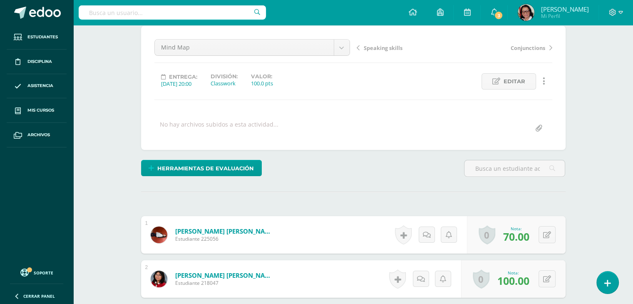
scroll to position [0, 0]
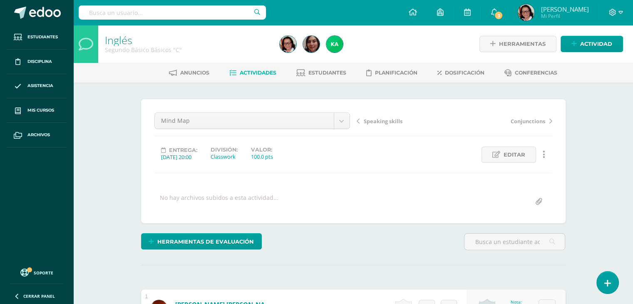
click at [257, 70] on span "Actividades" at bounding box center [258, 72] width 37 height 6
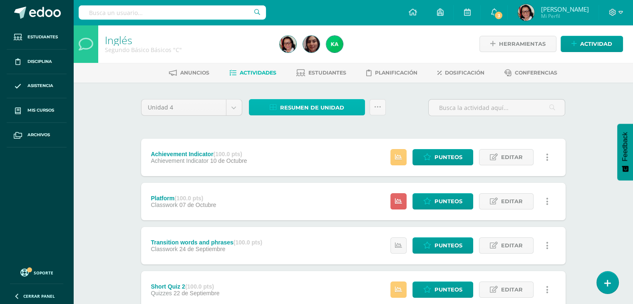
click at [313, 106] on span "Resumen de unidad" at bounding box center [312, 107] width 64 height 15
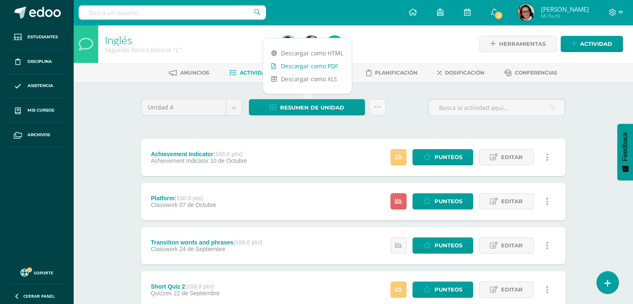
click at [320, 67] on link "Descargar como PDF" at bounding box center [307, 65] width 89 height 13
click at [317, 65] on link "Descargar como PDF" at bounding box center [307, 65] width 89 height 13
click at [173, 122] on div "Unidad 4 Unidad 1 Unidad 2 Unidad 3 Unidad 4" at bounding box center [192, 111] width 108 height 24
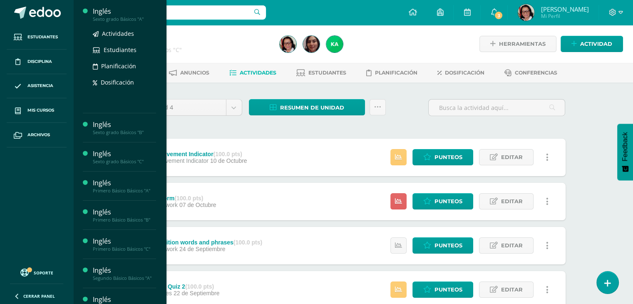
click at [123, 19] on div "Sexto grado Básicos "A"" at bounding box center [124, 19] width 63 height 6
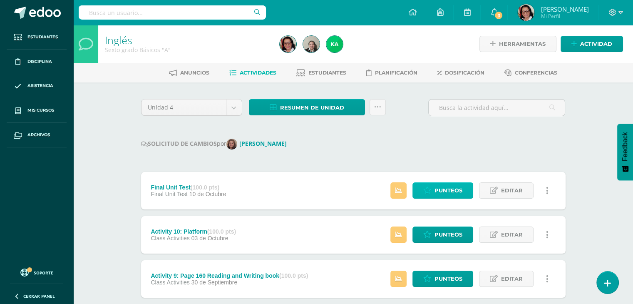
click at [453, 187] on span "Punteos" at bounding box center [448, 190] width 28 height 15
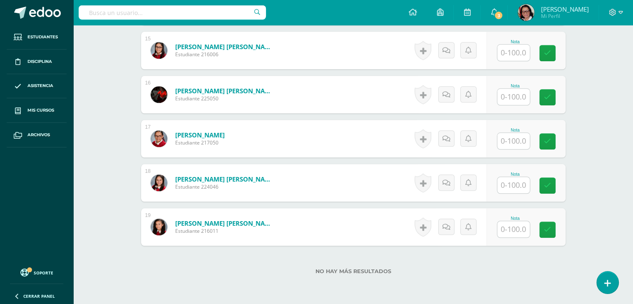
scroll to position [915, 0]
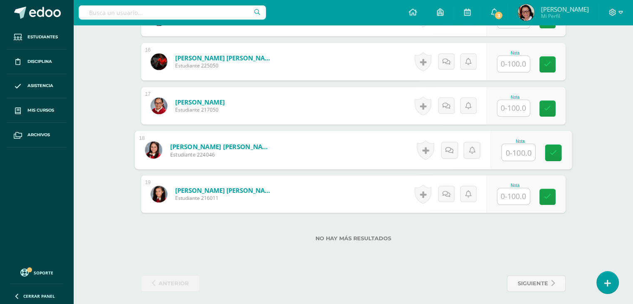
click at [511, 148] on input "text" at bounding box center [517, 152] width 33 height 17
type input "53"
click at [555, 152] on icon at bounding box center [552, 152] width 7 height 7
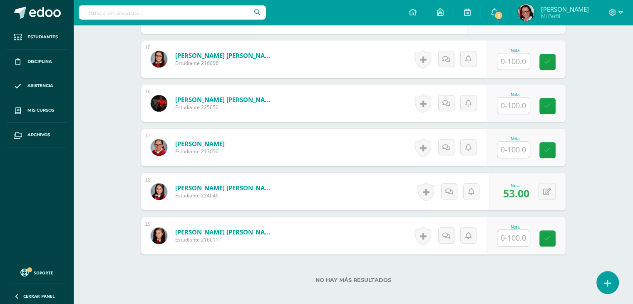
click at [522, 106] on input "text" at bounding box center [513, 105] width 32 height 16
type input "39"
click at [556, 102] on link at bounding box center [552, 106] width 17 height 17
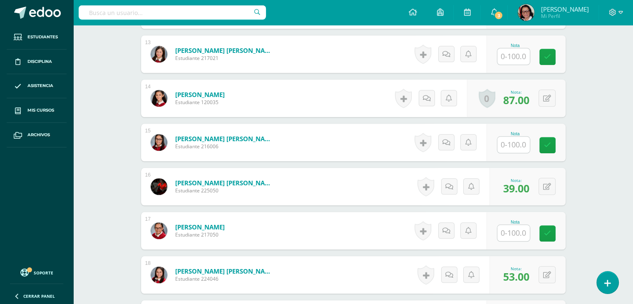
click at [517, 138] on input "text" at bounding box center [513, 144] width 32 height 16
type input "77"
click at [546, 140] on link at bounding box center [552, 145] width 17 height 17
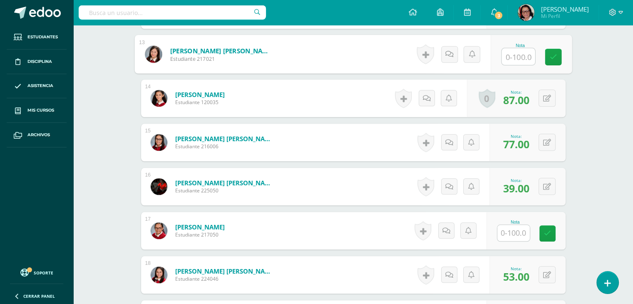
click at [515, 56] on input "text" at bounding box center [517, 56] width 33 height 17
type input "53"
click at [549, 52] on link at bounding box center [552, 57] width 17 height 17
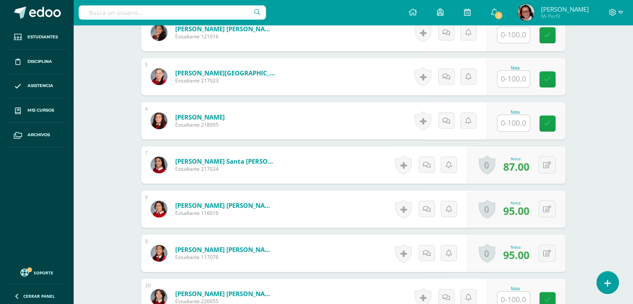
scroll to position [375, 0]
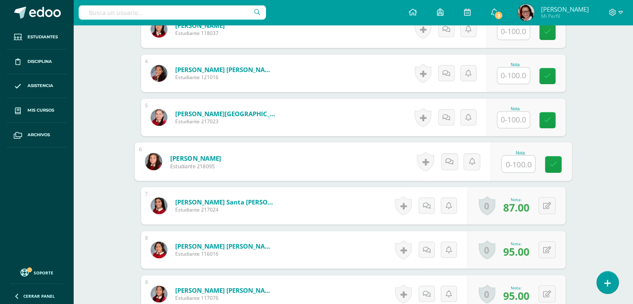
click at [513, 160] on input "text" at bounding box center [517, 164] width 33 height 17
type input "55"
click at [551, 162] on icon at bounding box center [552, 164] width 7 height 7
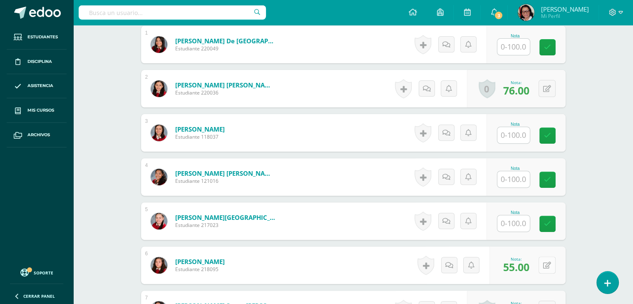
scroll to position [250, 0]
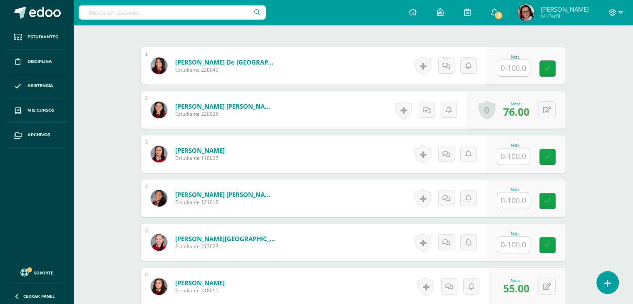
click at [515, 198] on input "text" at bounding box center [513, 200] width 32 height 16
type input "67"
click at [551, 201] on icon at bounding box center [552, 200] width 7 height 7
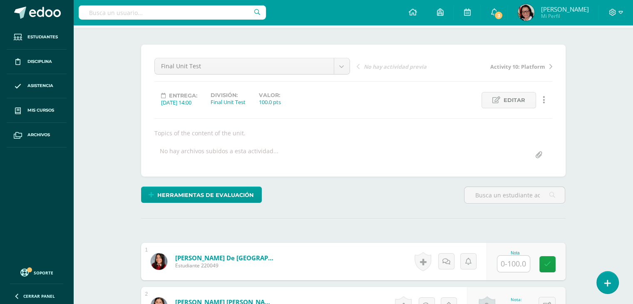
scroll to position [42, 0]
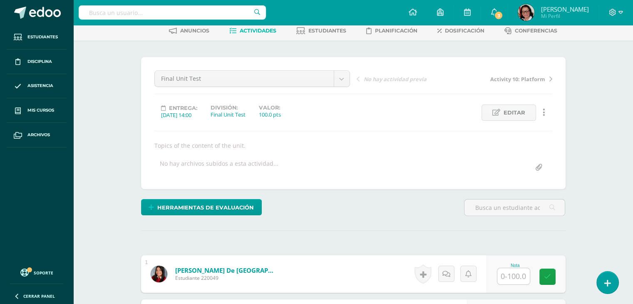
click at [259, 26] on link "Actividades" at bounding box center [252, 30] width 47 height 13
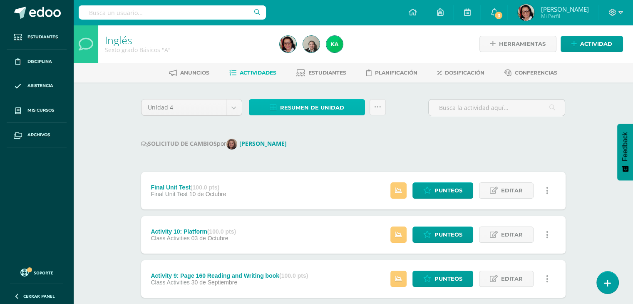
click at [284, 106] on span "Resumen de unidad" at bounding box center [312, 107] width 64 height 15
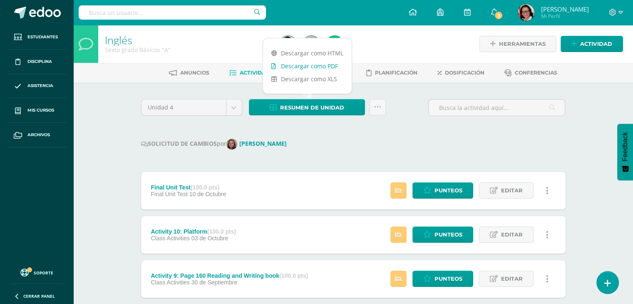
click at [315, 65] on link "Descargar como PDF" at bounding box center [307, 65] width 89 height 13
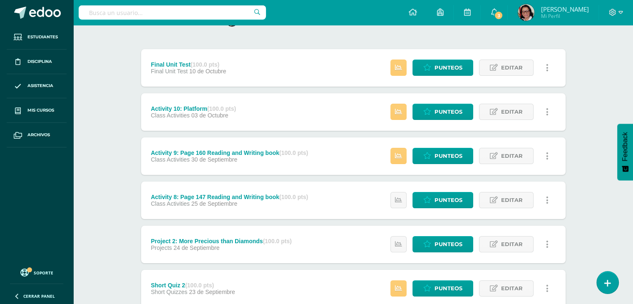
scroll to position [125, 0]
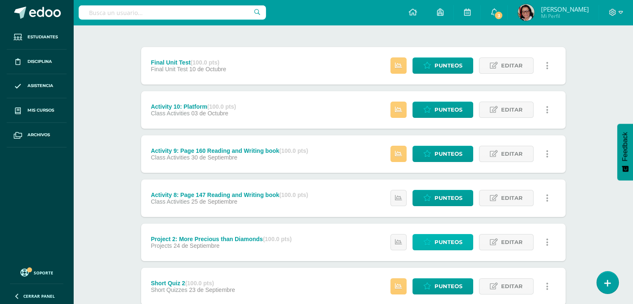
click at [441, 240] on span "Punteos" at bounding box center [448, 241] width 28 height 15
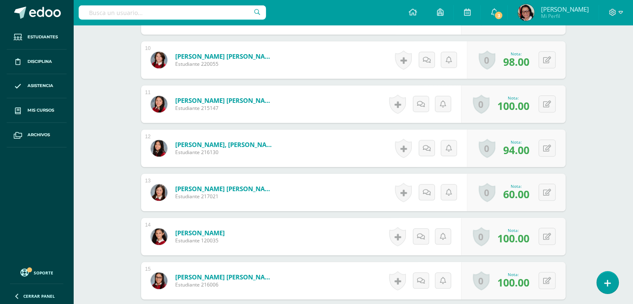
scroll to position [674, 0]
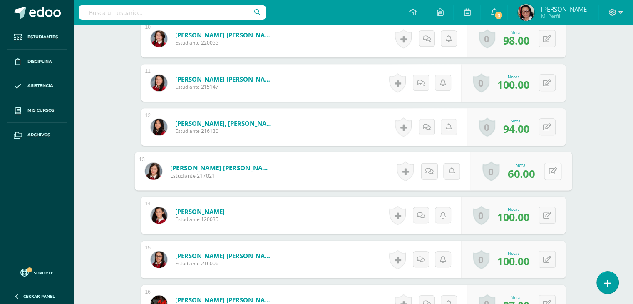
click at [549, 165] on button at bounding box center [552, 170] width 17 height 17
type input "75"
click at [532, 173] on icon at bounding box center [530, 173] width 7 height 7
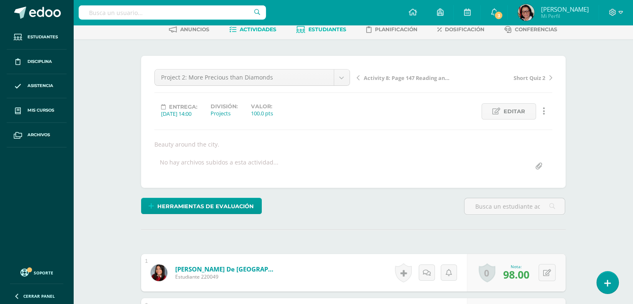
scroll to position [0, 0]
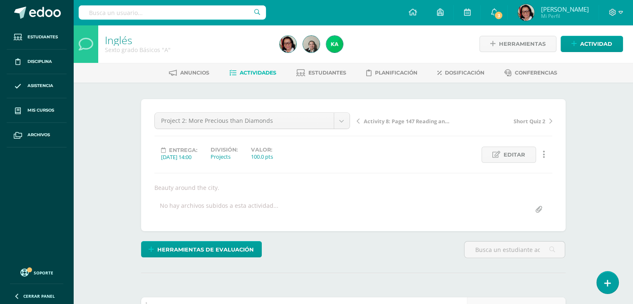
click at [250, 70] on span "Actividades" at bounding box center [258, 72] width 37 height 6
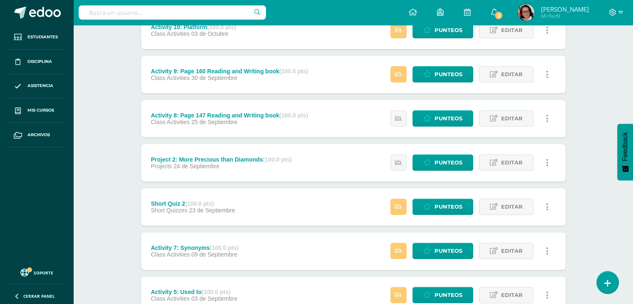
scroll to position [208, 0]
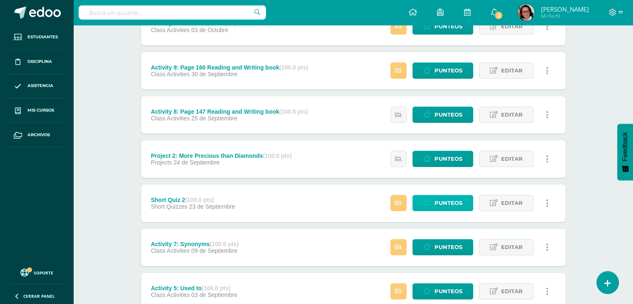
click at [435, 199] on span "Punteos" at bounding box center [448, 202] width 28 height 15
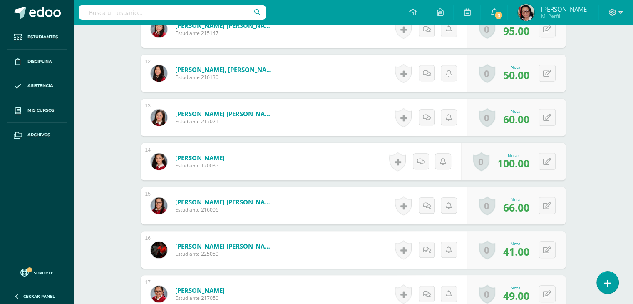
scroll to position [728, 0]
click at [546, 118] on button at bounding box center [552, 116] width 17 height 17
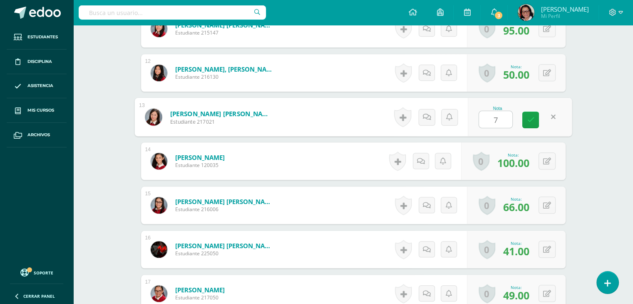
type input "70"
click at [531, 117] on icon at bounding box center [530, 119] width 7 height 7
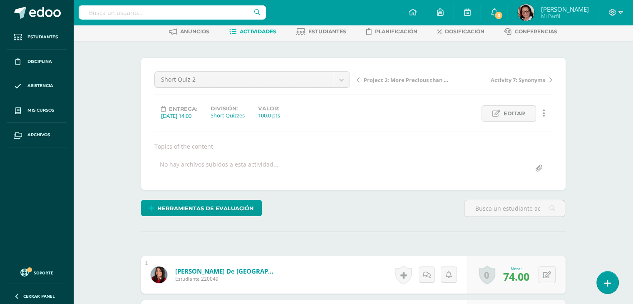
scroll to position [0, 0]
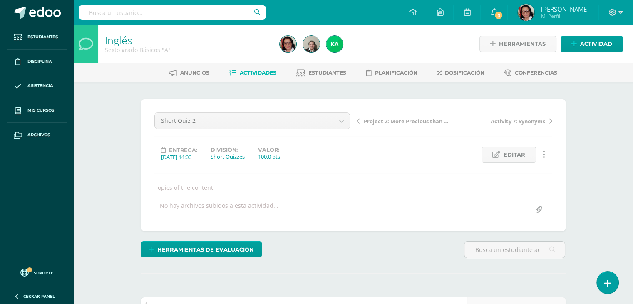
click at [259, 69] on span "Actividades" at bounding box center [258, 72] width 37 height 6
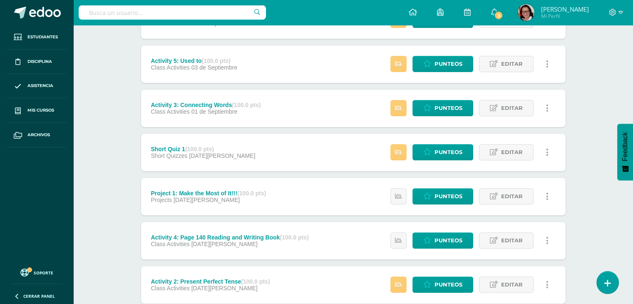
scroll to position [438, 0]
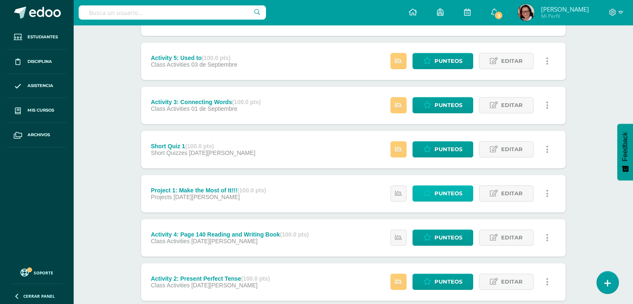
click at [448, 190] on span "Punteos" at bounding box center [448, 192] width 28 height 15
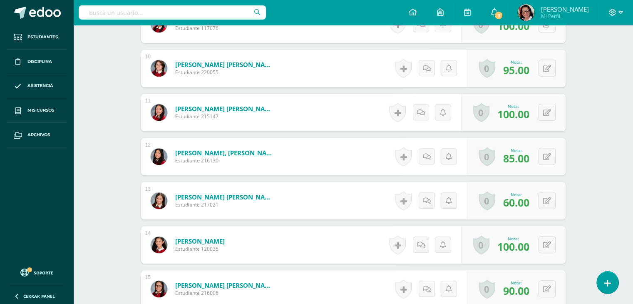
scroll to position [645, 0]
click at [550, 199] on icon at bounding box center [547, 200] width 8 height 7
type input "70"
click at [529, 202] on icon at bounding box center [530, 202] width 7 height 7
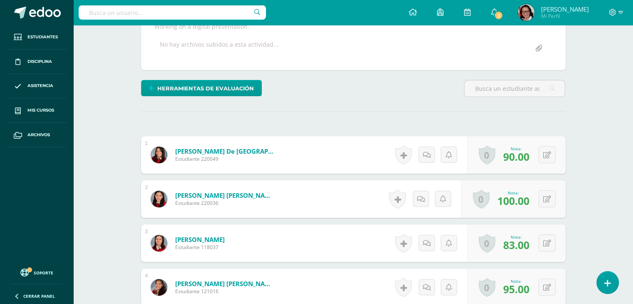
scroll to position [0, 0]
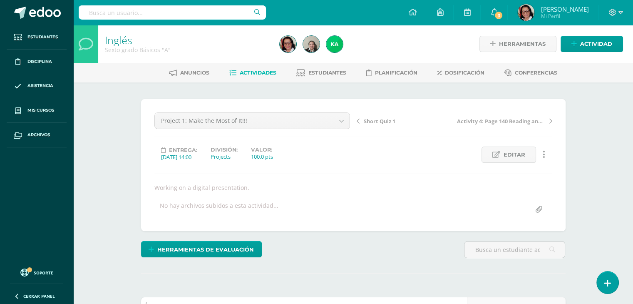
click at [260, 71] on span "Actividades" at bounding box center [258, 72] width 37 height 6
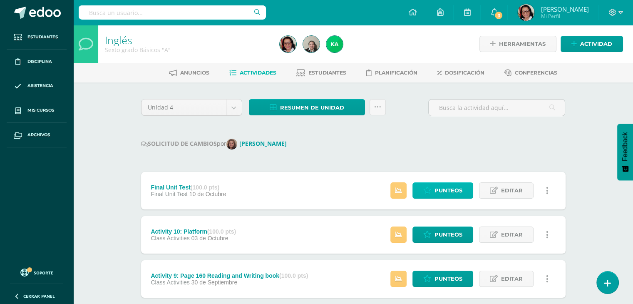
click at [438, 191] on span "Punteos" at bounding box center [448, 190] width 28 height 15
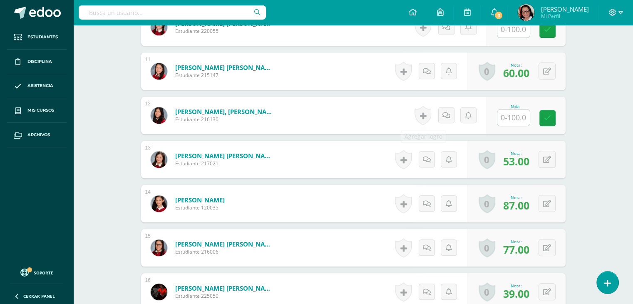
scroll to position [686, 0]
click at [546, 153] on button at bounding box center [546, 158] width 17 height 17
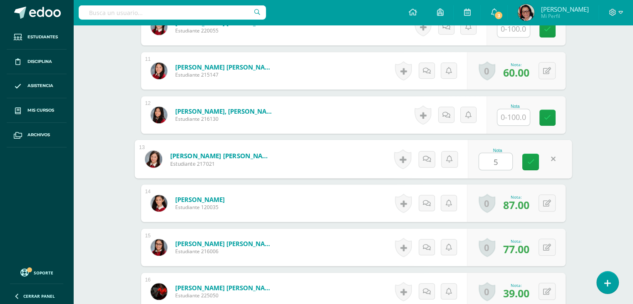
type input "58"
click at [533, 160] on link at bounding box center [530, 161] width 17 height 17
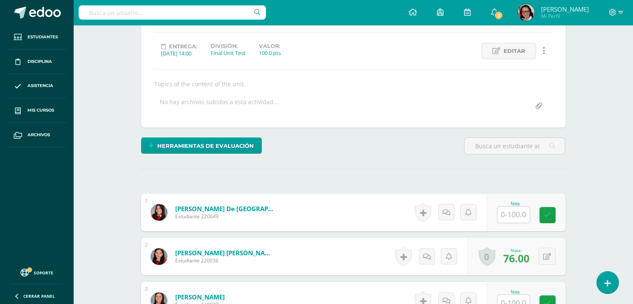
scroll to position [0, 0]
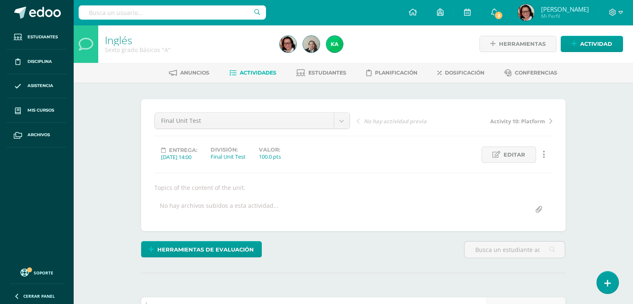
click at [253, 72] on span "Actividades" at bounding box center [258, 72] width 37 height 6
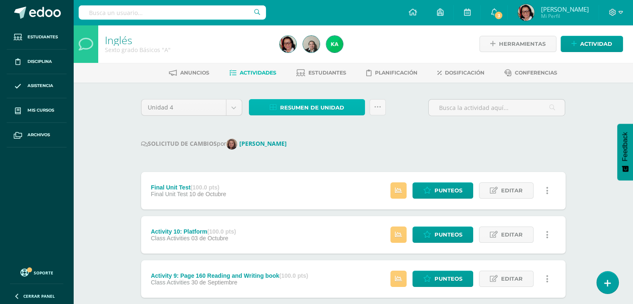
click at [308, 108] on span "Resumen de unidad" at bounding box center [312, 107] width 64 height 15
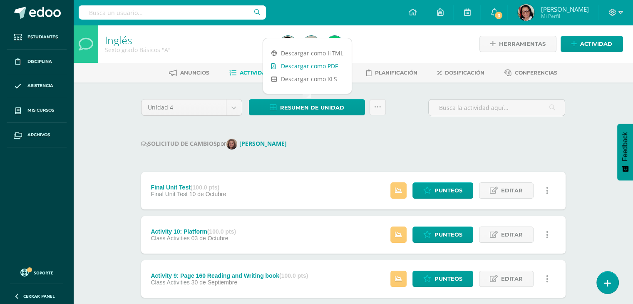
click at [316, 68] on link "Descargar como PDF" at bounding box center [307, 65] width 89 height 13
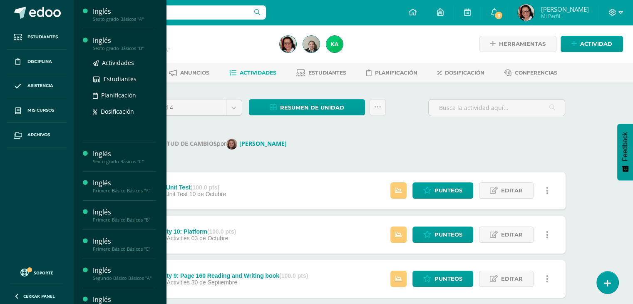
click at [126, 48] on div "Sexto grado Básicos "B"" at bounding box center [124, 48] width 63 height 6
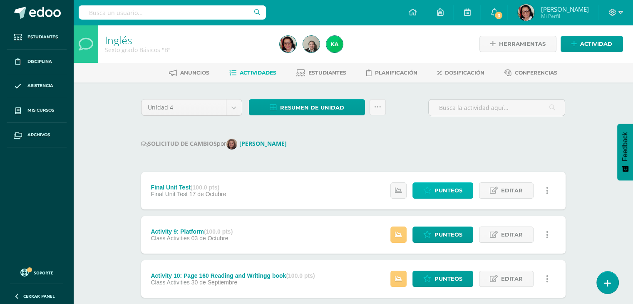
click at [447, 187] on span "Punteos" at bounding box center [448, 190] width 28 height 15
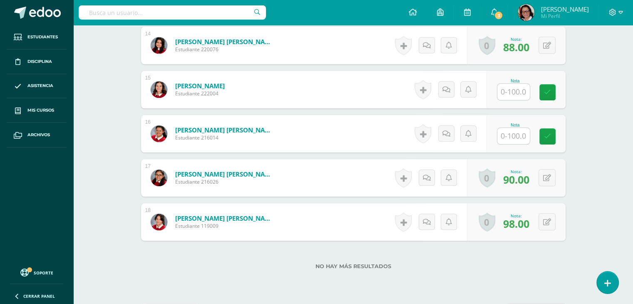
scroll to position [875, 0]
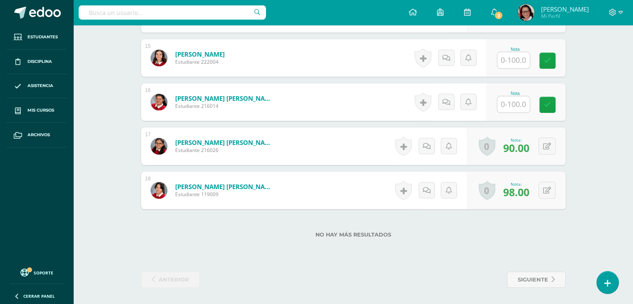
click at [513, 101] on input "text" at bounding box center [513, 104] width 32 height 16
type input "60"
click at [551, 99] on link at bounding box center [552, 104] width 17 height 17
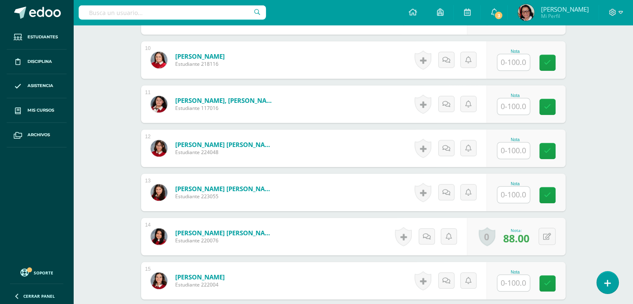
scroll to position [626, 0]
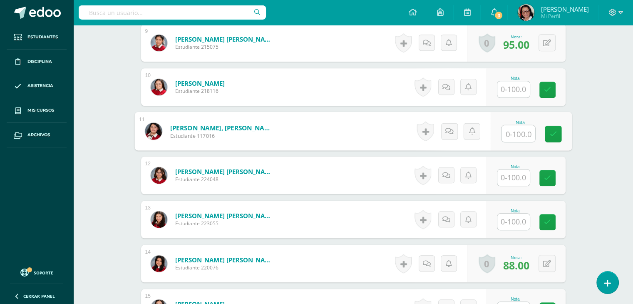
click at [521, 127] on input "text" at bounding box center [517, 133] width 33 height 17
type input "40"
click at [553, 128] on link at bounding box center [552, 134] width 17 height 17
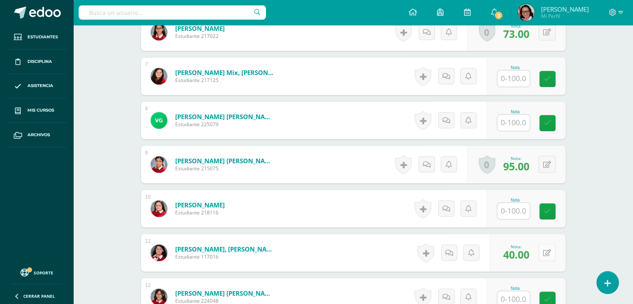
scroll to position [501, 0]
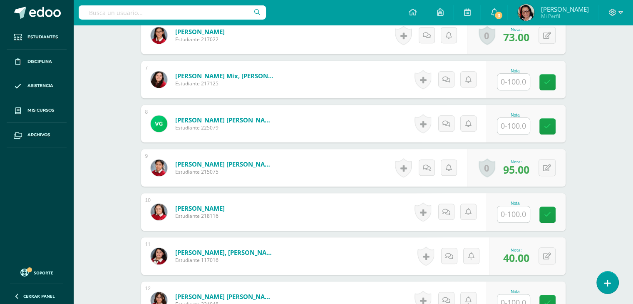
click at [516, 124] on input "text" at bounding box center [513, 126] width 32 height 16
type input "60"
click at [554, 120] on link at bounding box center [552, 126] width 17 height 17
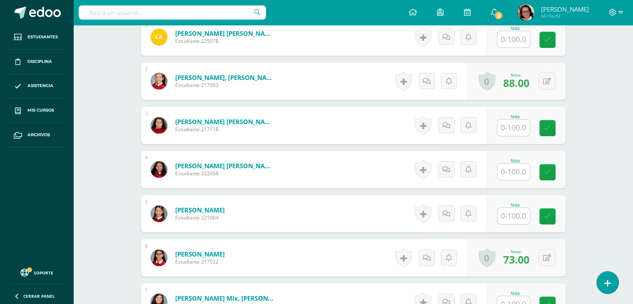
scroll to position [293, 0]
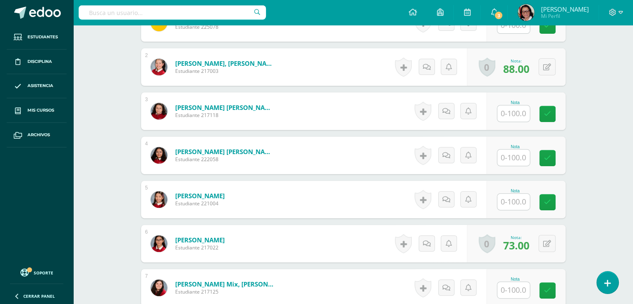
click at [522, 200] on input "text" at bounding box center [513, 201] width 32 height 16
type input "70"
click at [551, 196] on link at bounding box center [552, 202] width 17 height 17
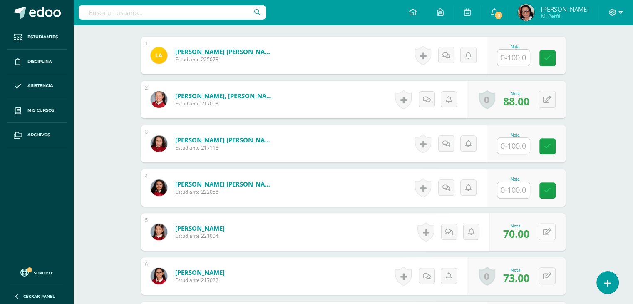
scroll to position [85, 0]
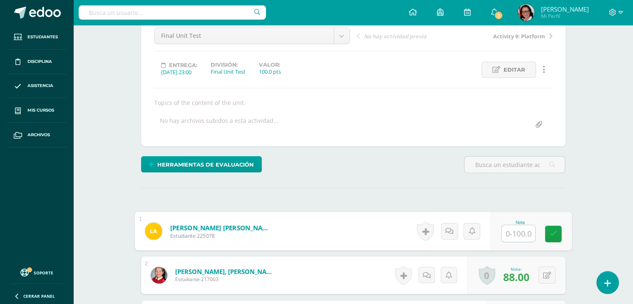
click at [517, 232] on input "text" at bounding box center [517, 233] width 33 height 17
type input "50"
click at [554, 234] on icon at bounding box center [552, 233] width 7 height 7
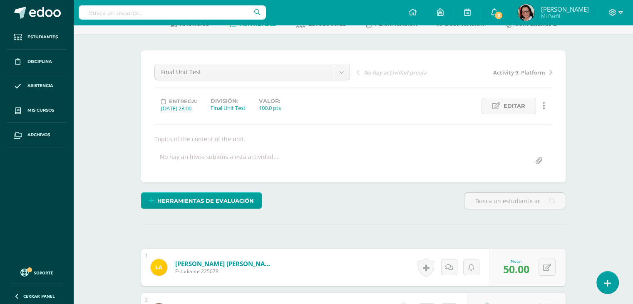
scroll to position [0, 0]
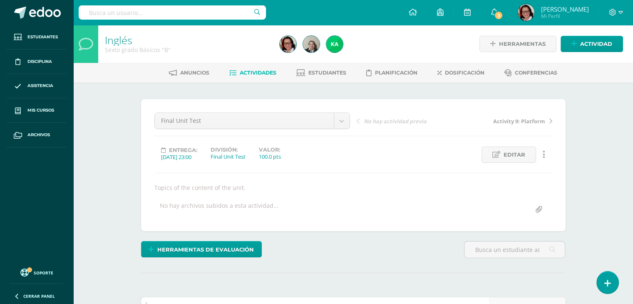
click at [267, 70] on span "Actividades" at bounding box center [258, 72] width 37 height 6
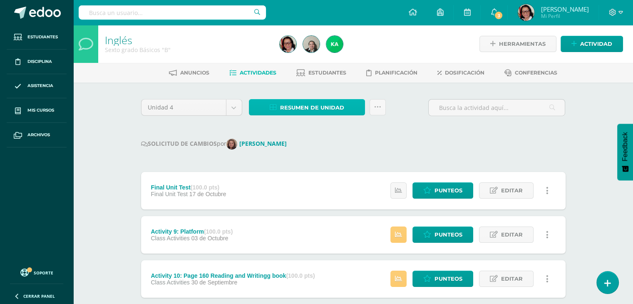
click at [313, 106] on span "Resumen de unidad" at bounding box center [312, 107] width 64 height 15
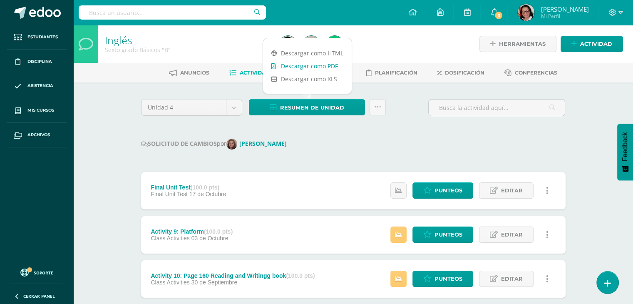
click at [313, 65] on link "Descargar como PDF" at bounding box center [307, 65] width 89 height 13
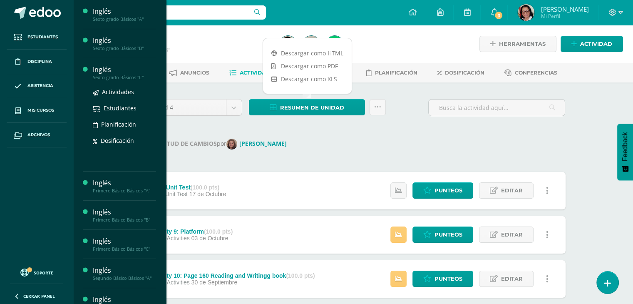
click at [128, 77] on div "Sexto grado Básicos "C"" at bounding box center [124, 77] width 63 height 6
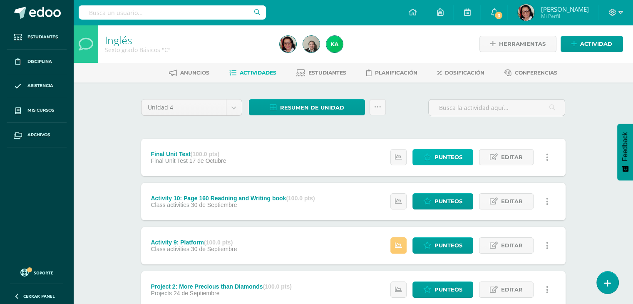
click at [443, 153] on span "Punteos" at bounding box center [448, 156] width 28 height 15
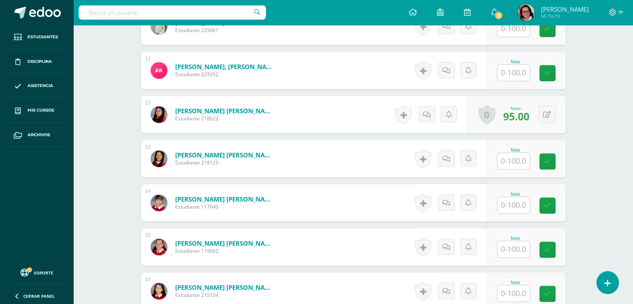
scroll to position [687, 0]
click at [520, 203] on input "text" at bounding box center [513, 204] width 32 height 16
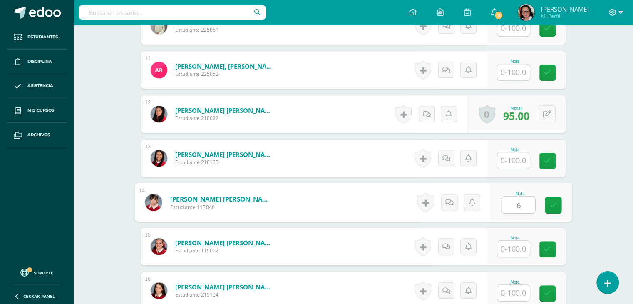
type input "62"
click at [553, 200] on link at bounding box center [552, 205] width 17 height 17
click at [515, 157] on input "text" at bounding box center [513, 160] width 32 height 16
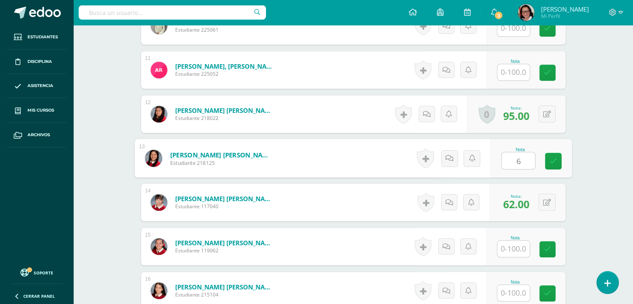
type input "64"
click at [555, 159] on icon at bounding box center [552, 160] width 7 height 7
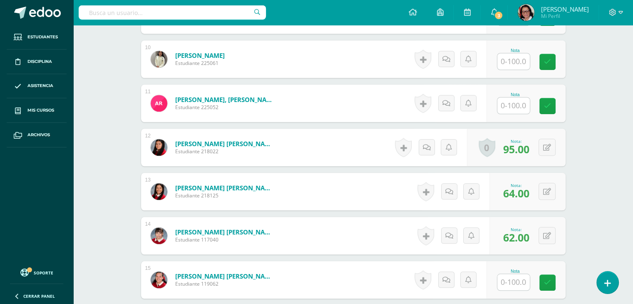
scroll to position [603, 0]
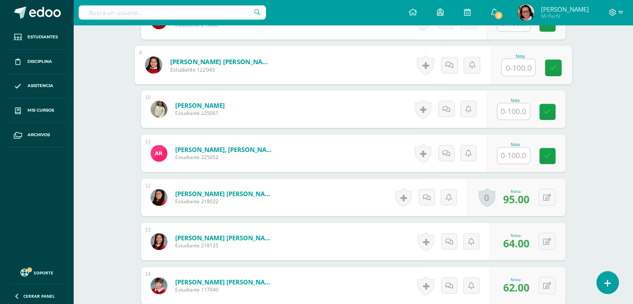
click at [516, 66] on input "text" at bounding box center [517, 67] width 33 height 17
type input "41"
click at [555, 67] on icon at bounding box center [552, 67] width 7 height 7
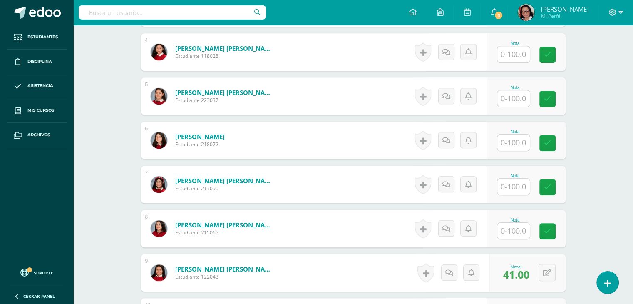
scroll to position [396, 0]
click at [522, 97] on input "text" at bounding box center [513, 99] width 32 height 16
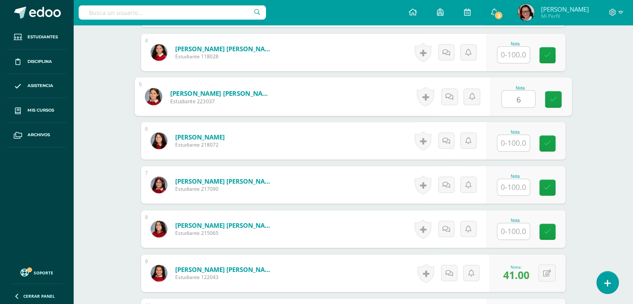
type input "60"
click at [554, 96] on icon at bounding box center [552, 99] width 7 height 7
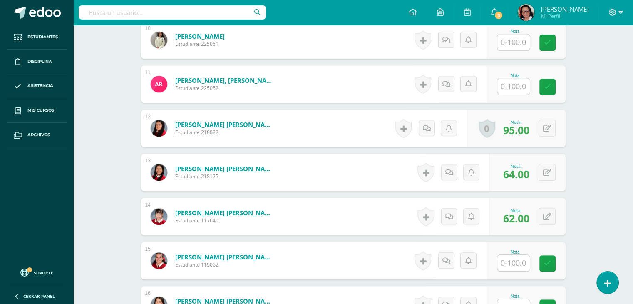
scroll to position [687, 0]
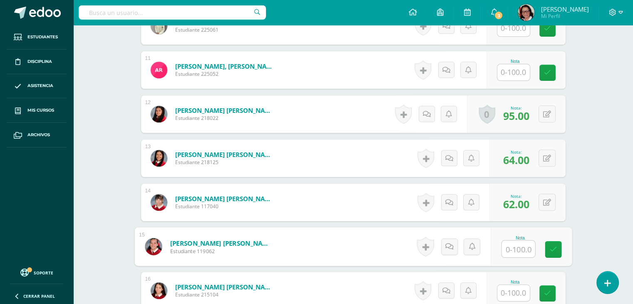
click at [517, 247] on input "text" at bounding box center [517, 248] width 33 height 17
type input "65"
click at [555, 250] on icon at bounding box center [552, 248] width 7 height 7
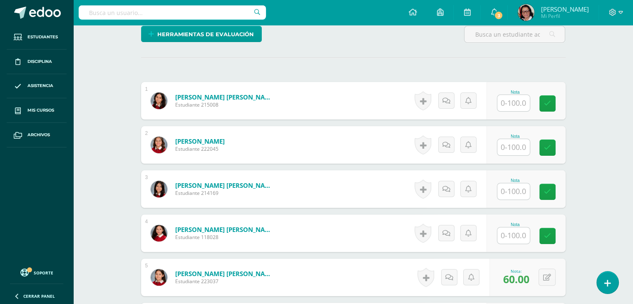
scroll to position [229, 0]
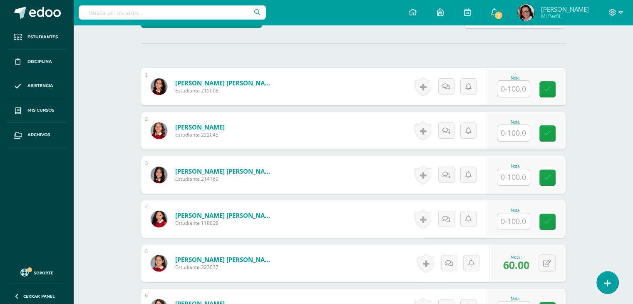
click at [517, 175] on input "text" at bounding box center [513, 177] width 32 height 16
type input "70"
click at [552, 175] on icon at bounding box center [552, 177] width 7 height 7
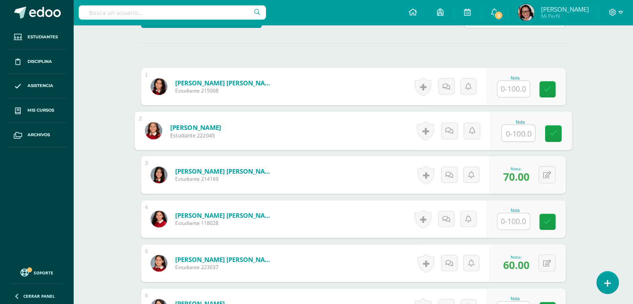
click at [514, 132] on input "text" at bounding box center [517, 133] width 33 height 17
type input "70"
click at [551, 134] on icon at bounding box center [552, 133] width 7 height 7
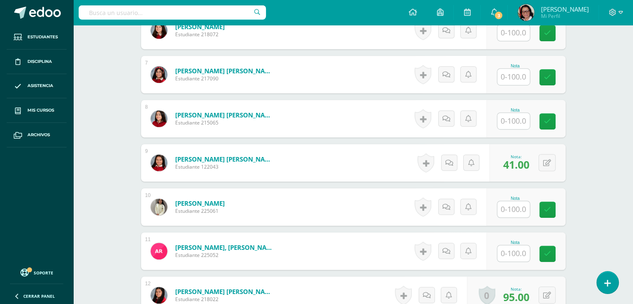
scroll to position [520, 0]
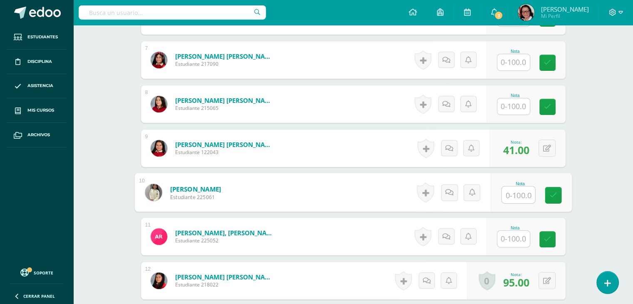
click at [520, 192] on input "text" at bounding box center [517, 194] width 33 height 17
type input "25"
click at [551, 198] on link at bounding box center [552, 195] width 17 height 17
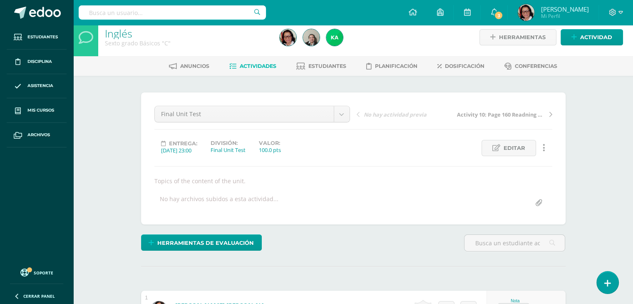
scroll to position [0, 0]
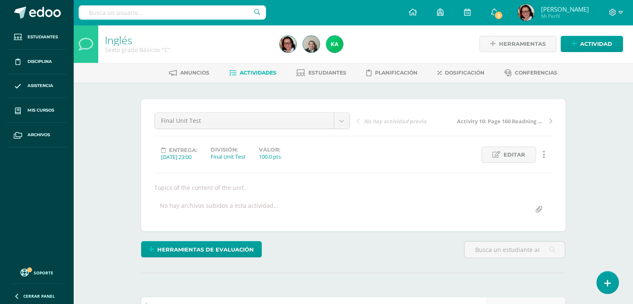
click at [262, 73] on span "Actividades" at bounding box center [258, 72] width 37 height 6
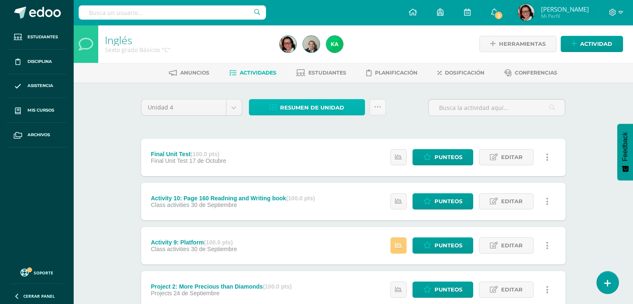
click at [335, 103] on span "Resumen de unidad" at bounding box center [312, 107] width 64 height 15
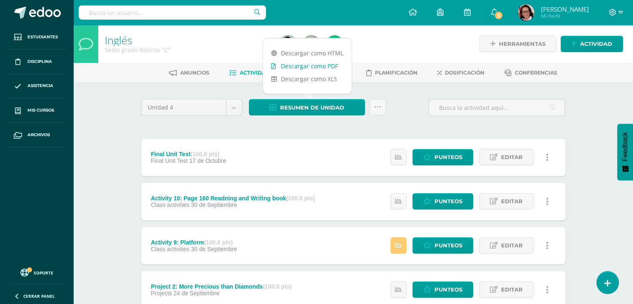
click at [329, 64] on link "Descargar como PDF" at bounding box center [307, 65] width 89 height 13
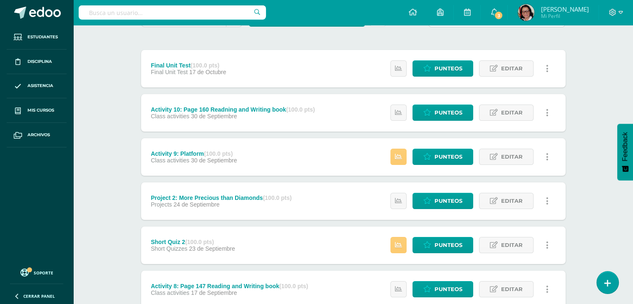
scroll to position [125, 0]
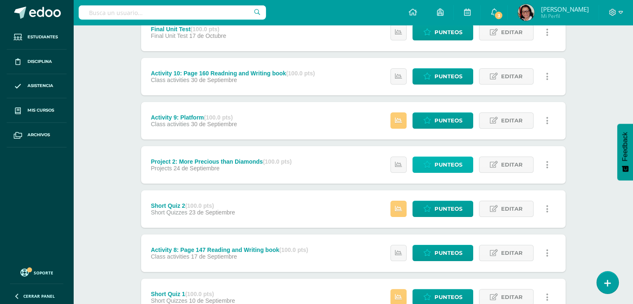
click at [448, 161] on span "Punteos" at bounding box center [448, 164] width 28 height 15
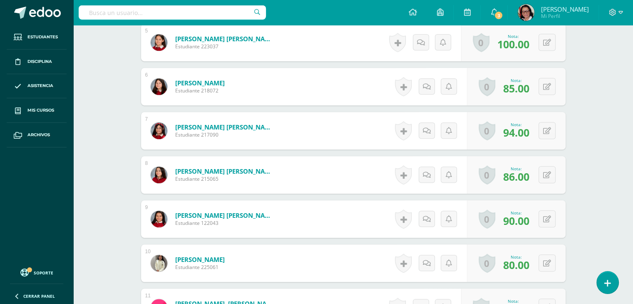
scroll to position [458, 0]
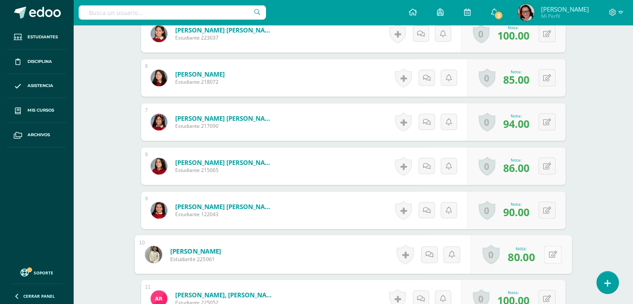
click at [546, 251] on button at bounding box center [552, 253] width 17 height 17
type input "100"
click at [532, 257] on icon at bounding box center [530, 256] width 7 height 7
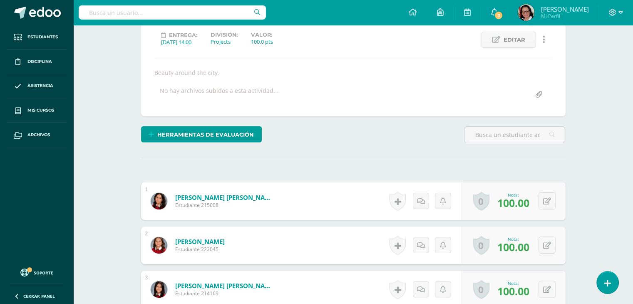
scroll to position [0, 0]
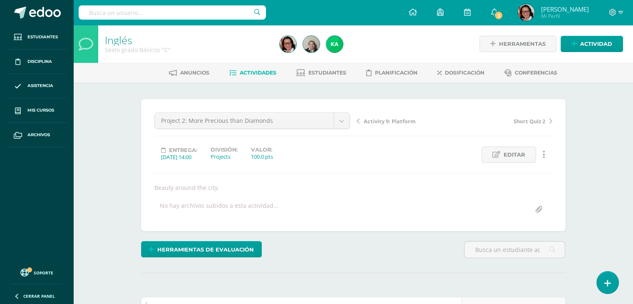
click at [261, 72] on span "Actividades" at bounding box center [258, 72] width 37 height 6
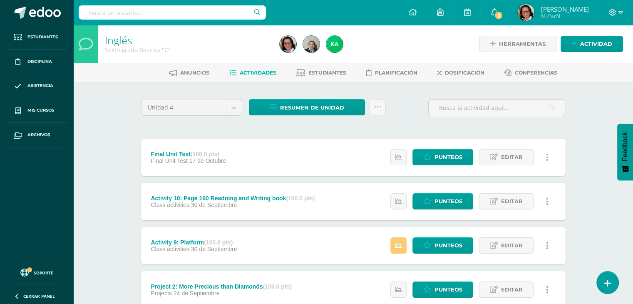
scroll to position [42, 0]
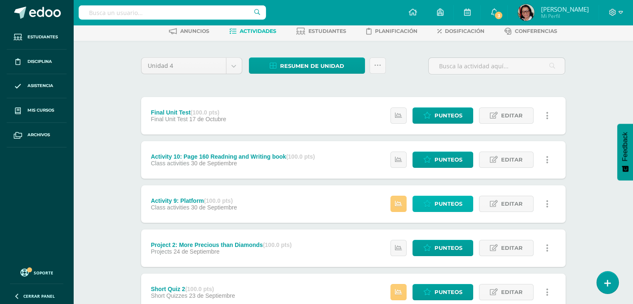
click at [448, 200] on span "Punteos" at bounding box center [448, 203] width 28 height 15
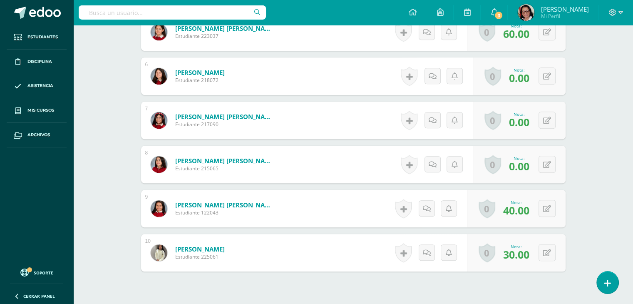
scroll to position [465, 0]
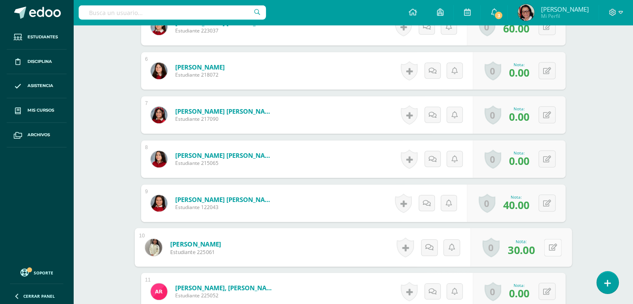
click at [544, 245] on button at bounding box center [552, 246] width 17 height 17
type input "60"
click at [533, 247] on link at bounding box center [530, 249] width 17 height 17
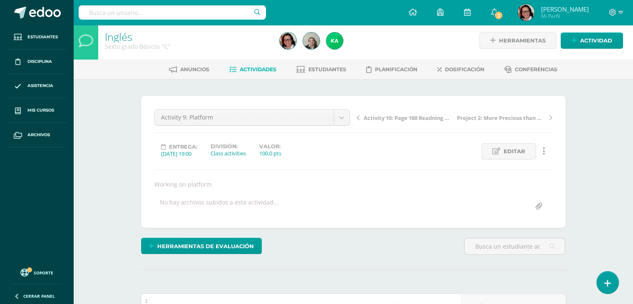
scroll to position [0, 0]
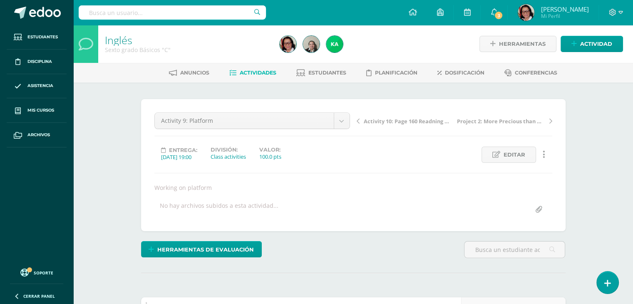
click at [260, 74] on span "Actividades" at bounding box center [258, 72] width 37 height 6
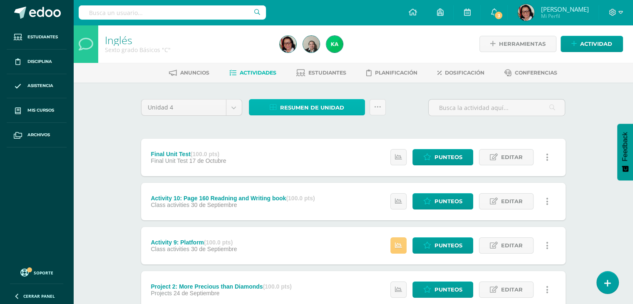
click at [320, 100] on span "Resumen de unidad" at bounding box center [312, 107] width 64 height 15
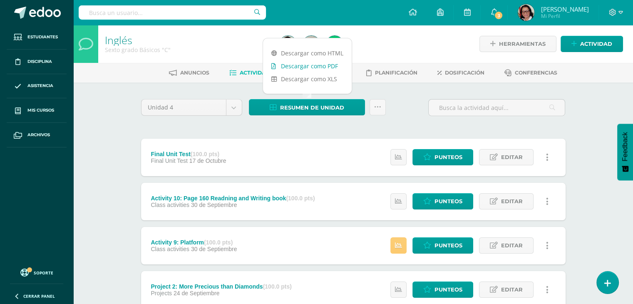
click at [316, 69] on link "Descargar como PDF" at bounding box center [307, 65] width 89 height 13
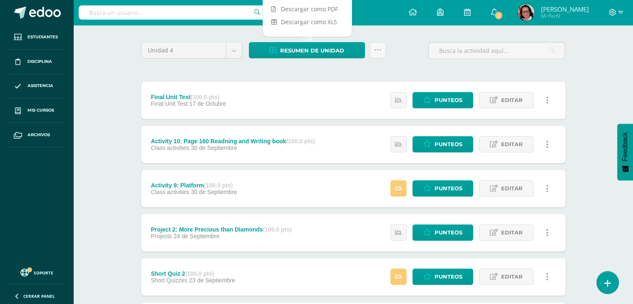
scroll to position [83, 0]
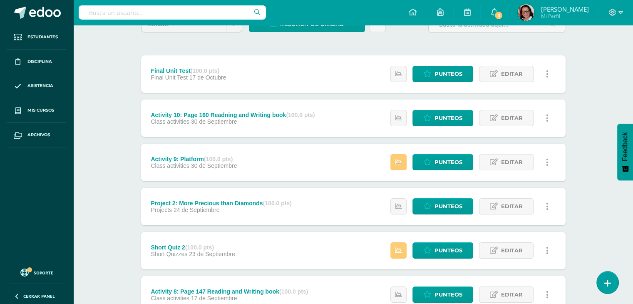
click at [328, 46] on div "Unidad 4 Unidad 1 Unidad 2 Unidad 3 Unidad 4 Resumen de unidad Subir actividade…" at bounding box center [353, 270] width 431 height 509
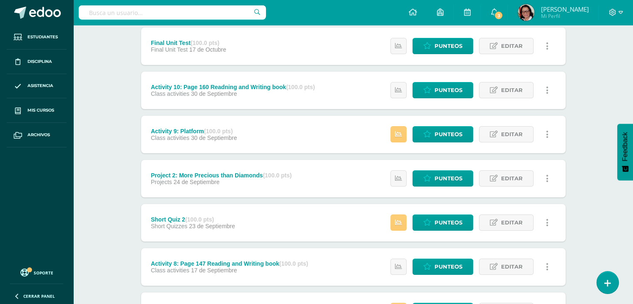
scroll to position [125, 0]
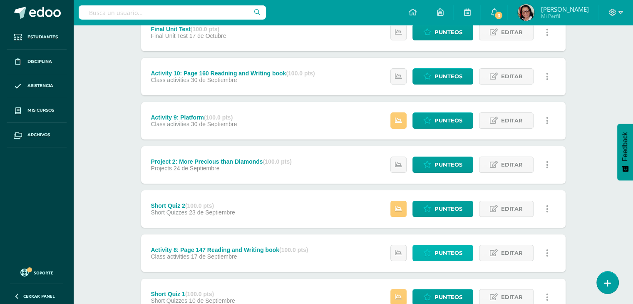
click at [448, 253] on span "Punteos" at bounding box center [448, 252] width 28 height 15
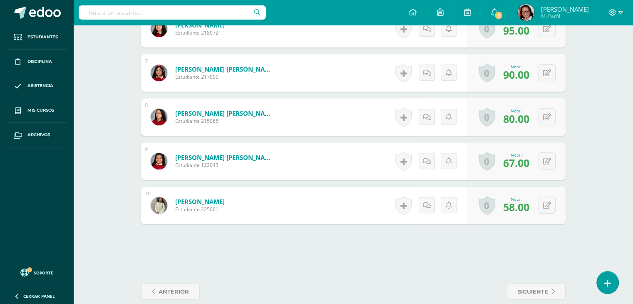
scroll to position [519, 0]
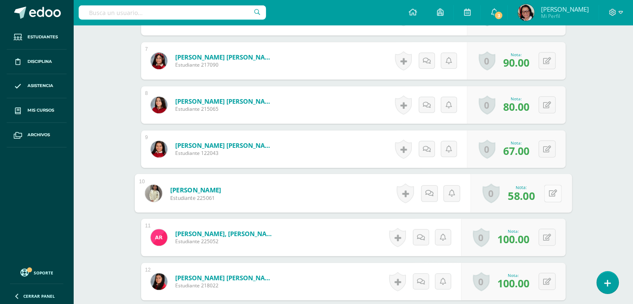
click at [547, 193] on button at bounding box center [552, 192] width 17 height 17
type input "70"
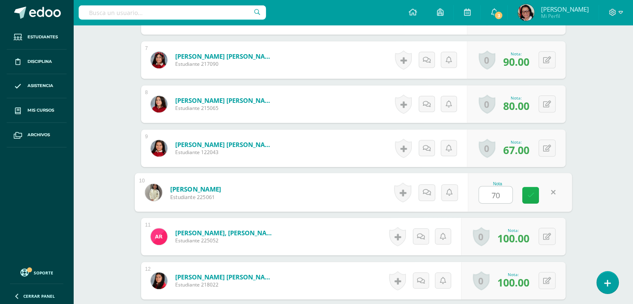
click at [532, 193] on icon at bounding box center [530, 194] width 7 height 7
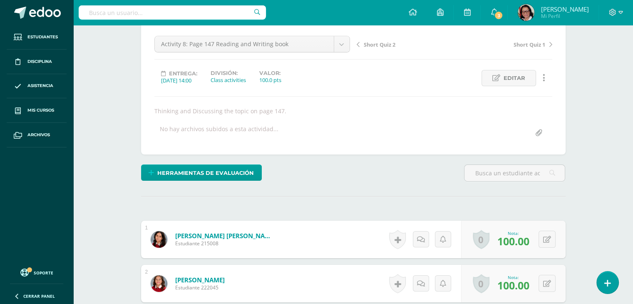
scroll to position [0, 0]
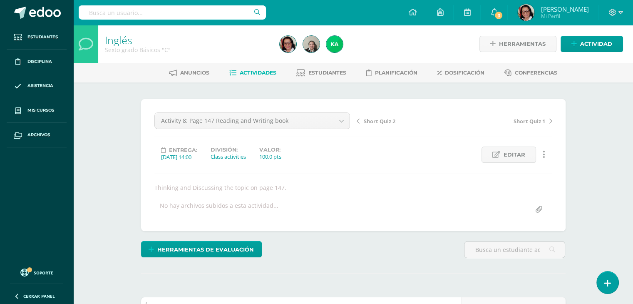
click at [255, 72] on span "Actividades" at bounding box center [258, 72] width 37 height 6
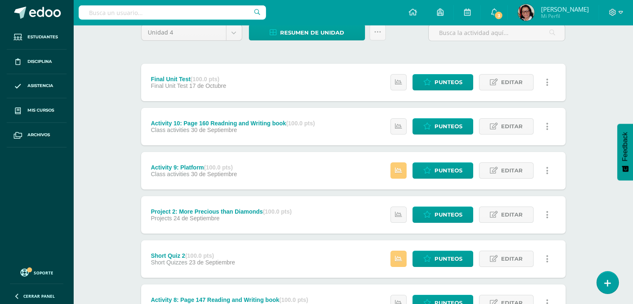
scroll to position [83, 0]
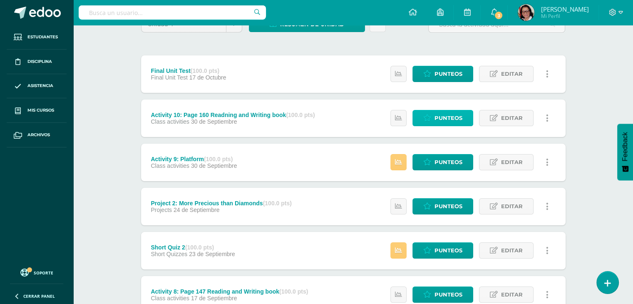
click at [453, 119] on span "Punteos" at bounding box center [448, 117] width 28 height 15
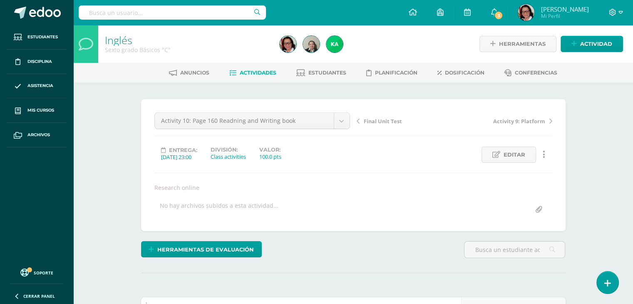
click at [263, 70] on span "Actividades" at bounding box center [258, 72] width 37 height 6
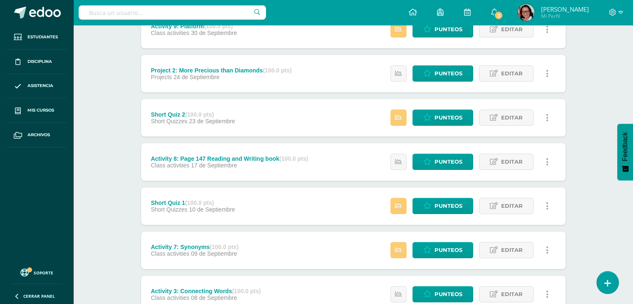
scroll to position [250, 0]
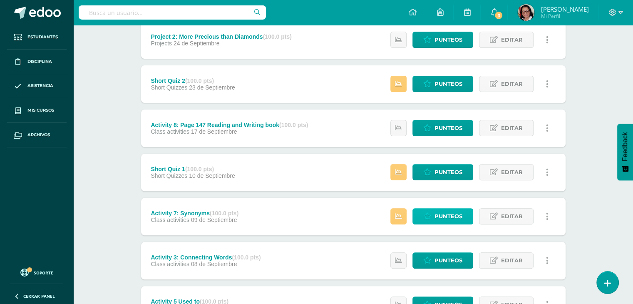
click at [446, 215] on span "Punteos" at bounding box center [448, 215] width 28 height 15
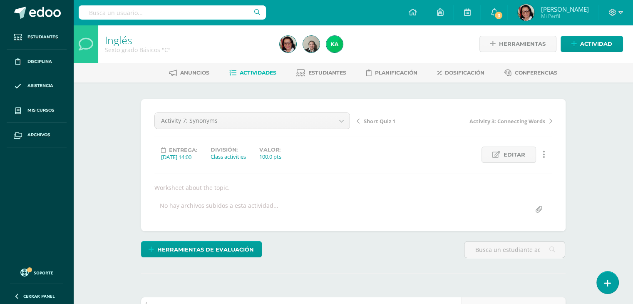
click at [252, 72] on span "Actividades" at bounding box center [258, 72] width 37 height 6
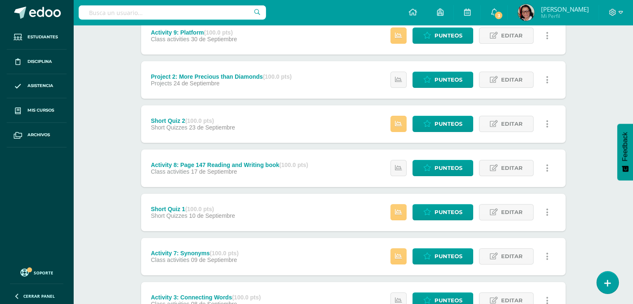
scroll to position [250, 0]
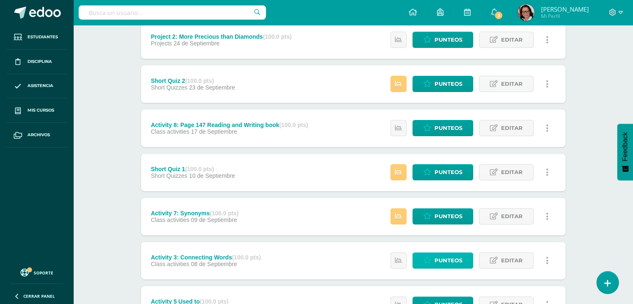
click at [447, 257] on span "Punteos" at bounding box center [448, 259] width 28 height 15
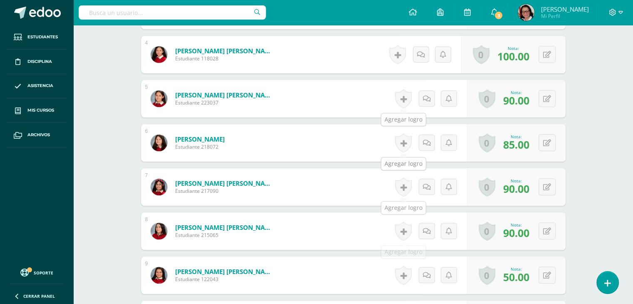
scroll to position [434, 0]
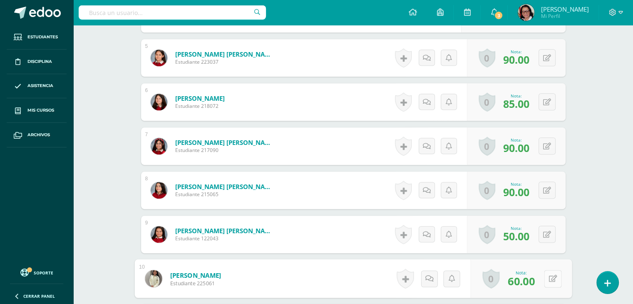
click at [545, 277] on button at bounding box center [552, 277] width 17 height 17
type input "80"
click at [527, 280] on icon at bounding box center [530, 280] width 7 height 7
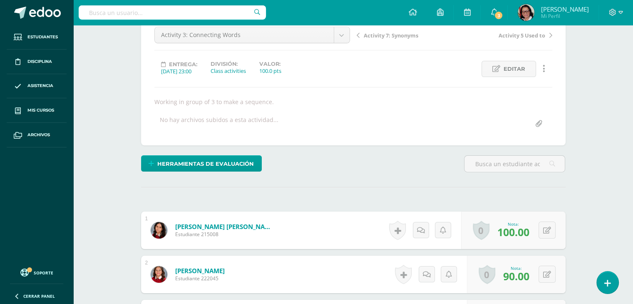
scroll to position [0, 0]
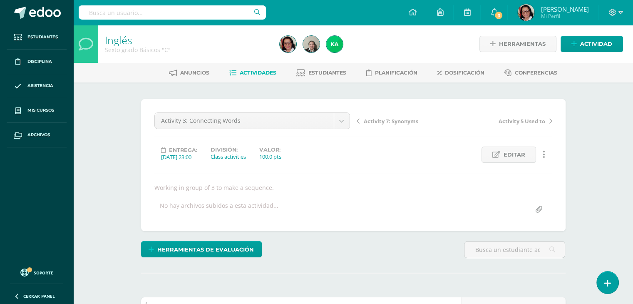
click at [260, 72] on span "Actividades" at bounding box center [258, 72] width 37 height 6
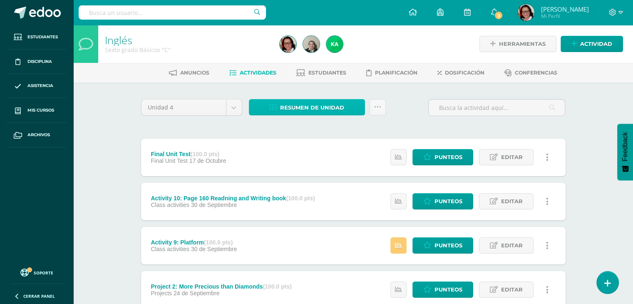
click at [329, 105] on span "Resumen de unidad" at bounding box center [312, 107] width 64 height 15
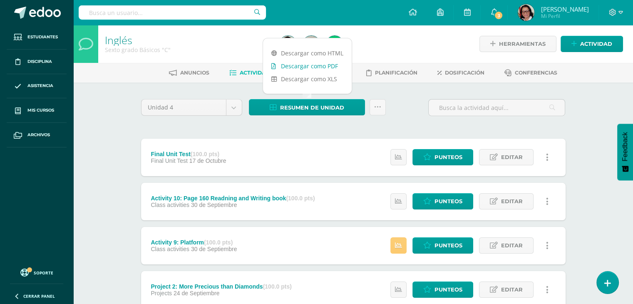
click at [329, 66] on link "Descargar como PDF" at bounding box center [307, 65] width 89 height 13
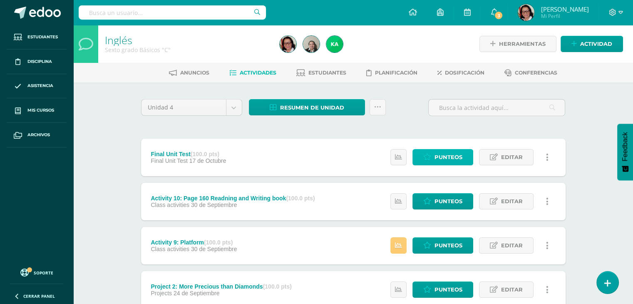
click at [448, 158] on span "Punteos" at bounding box center [448, 156] width 28 height 15
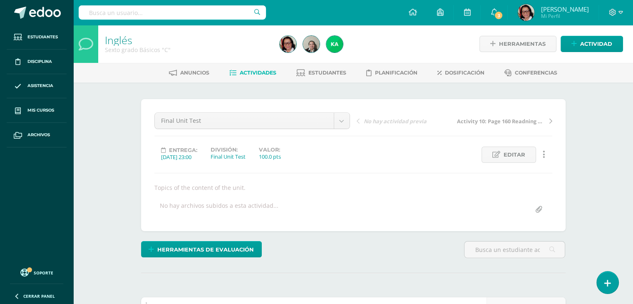
click at [266, 70] on span "Actividades" at bounding box center [258, 72] width 37 height 6
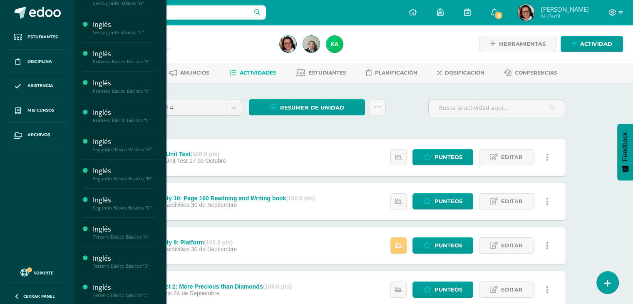
scroll to position [45, 0]
click at [139, 233] on div "Tercero Básico Básicos "A"" at bounding box center [124, 236] width 63 height 6
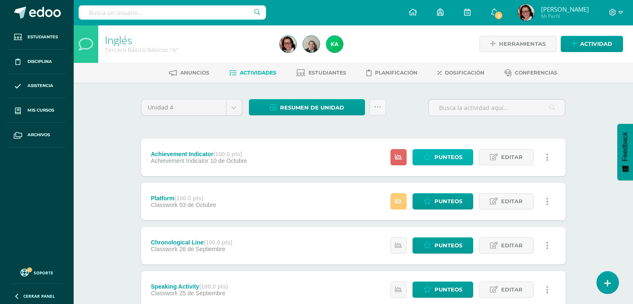
click at [444, 154] on span "Punteos" at bounding box center [448, 156] width 28 height 15
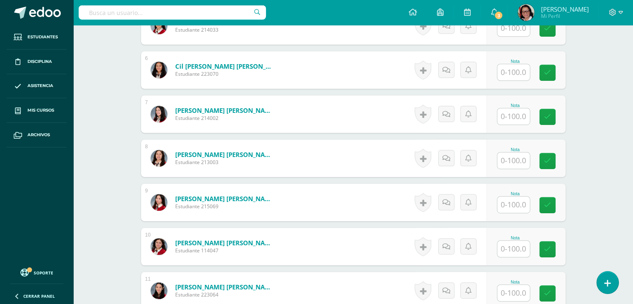
scroll to position [541, 0]
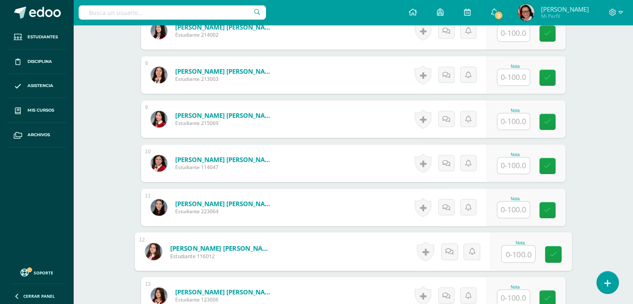
click at [519, 251] on input "text" at bounding box center [517, 253] width 33 height 17
click at [550, 250] on icon at bounding box center [552, 253] width 7 height 7
click at [546, 247] on button at bounding box center [552, 250] width 17 height 17
type input "52"
click at [531, 250] on icon at bounding box center [530, 253] width 7 height 7
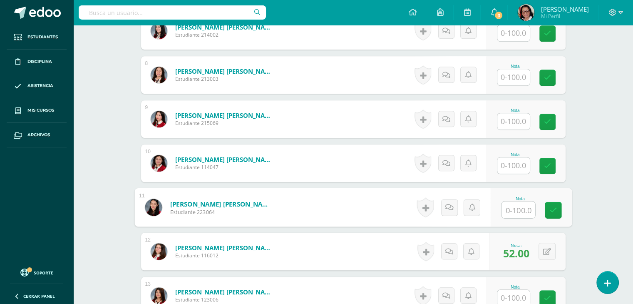
click at [519, 208] on input "text" at bounding box center [517, 209] width 33 height 17
type input "82"
click at [552, 208] on icon at bounding box center [552, 209] width 7 height 7
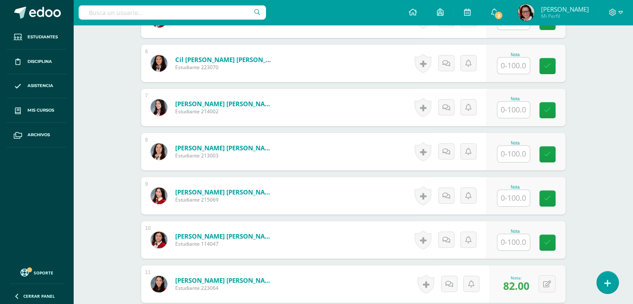
scroll to position [458, 0]
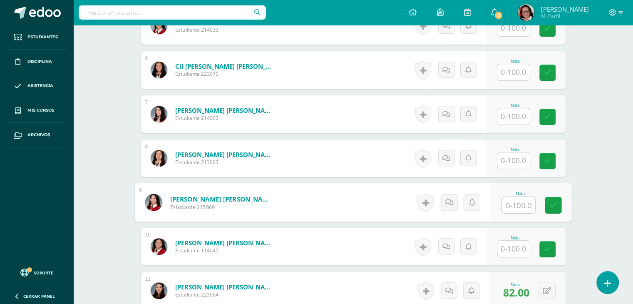
click at [518, 203] on input "text" at bounding box center [517, 204] width 33 height 17
type input "51"
click at [556, 203] on icon at bounding box center [552, 204] width 7 height 7
click at [517, 157] on input "text" at bounding box center [513, 160] width 32 height 16
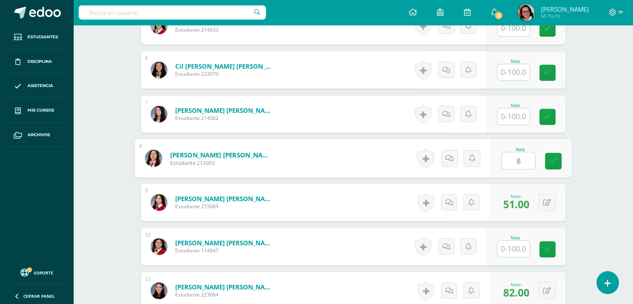
type input "83"
click at [550, 161] on icon at bounding box center [552, 160] width 7 height 7
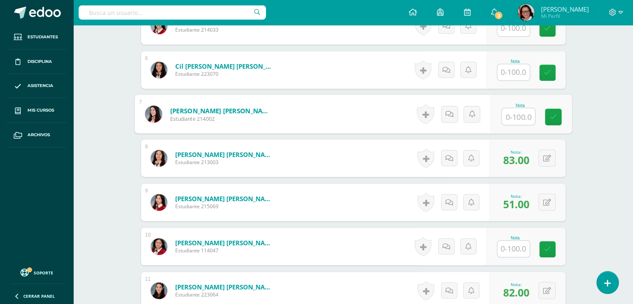
click at [519, 113] on input "text" at bounding box center [517, 116] width 33 height 17
type input "62"
click at [547, 114] on link at bounding box center [552, 117] width 17 height 17
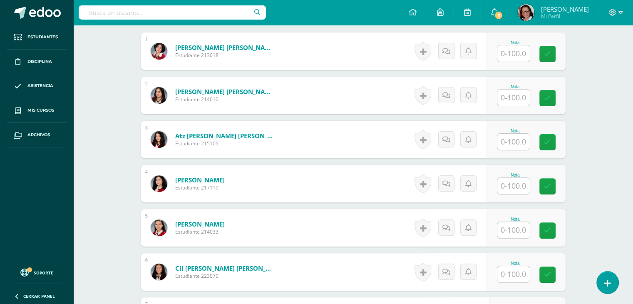
scroll to position [209, 0]
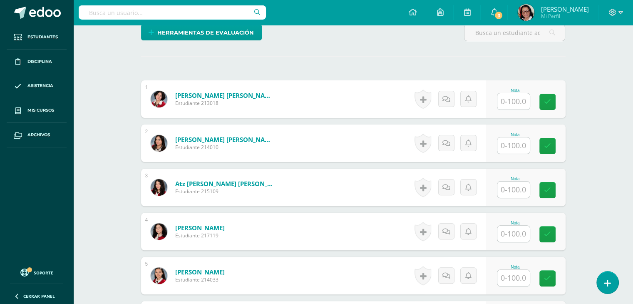
click at [518, 183] on input "text" at bounding box center [513, 189] width 32 height 16
type input "84"
click at [557, 188] on link at bounding box center [552, 190] width 17 height 17
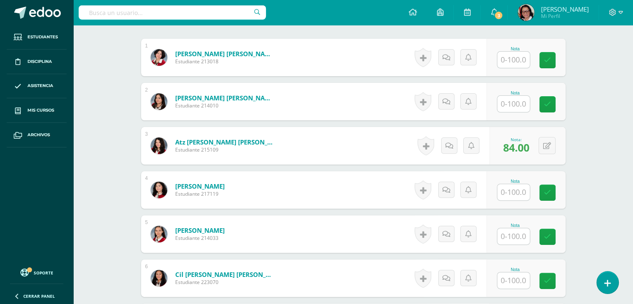
scroll to position [0, 0]
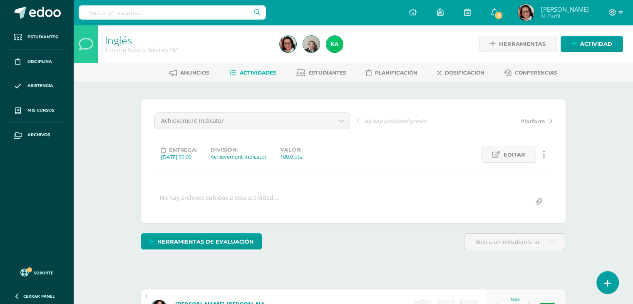
click at [255, 70] on span "Actividades" at bounding box center [258, 72] width 37 height 6
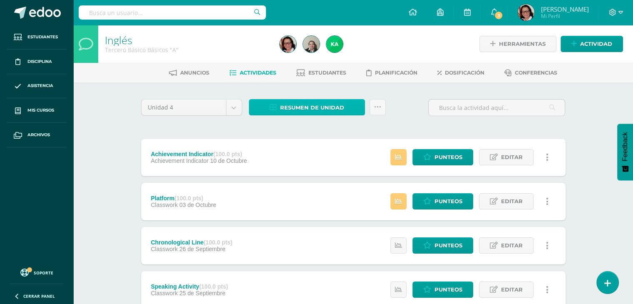
click at [324, 107] on span "Resumen de unidad" at bounding box center [312, 107] width 64 height 15
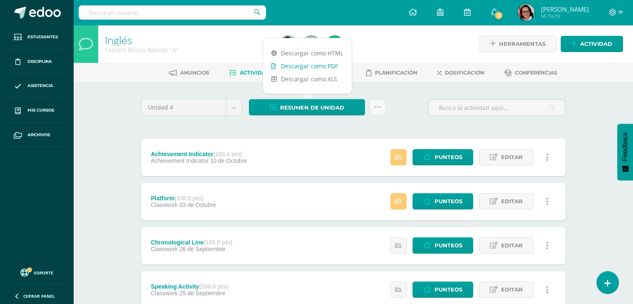
click at [325, 66] on link "Descargar como PDF" at bounding box center [307, 65] width 89 height 13
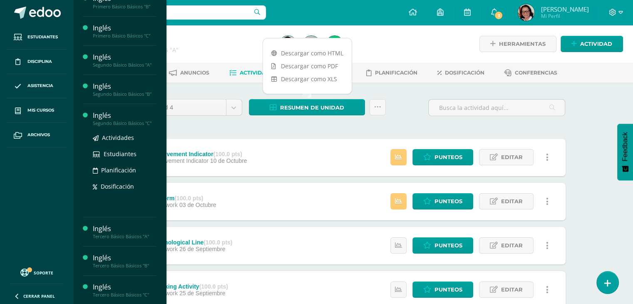
scroll to position [129, 0]
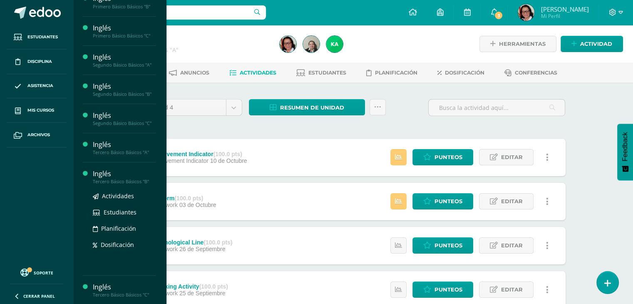
click at [126, 178] on div "Tercero Básico Básicos "B"" at bounding box center [124, 181] width 63 height 6
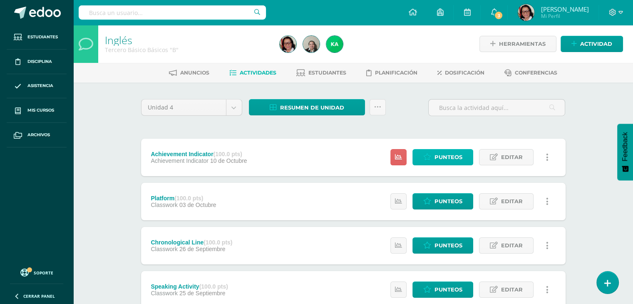
click at [450, 155] on span "Punteos" at bounding box center [448, 156] width 28 height 15
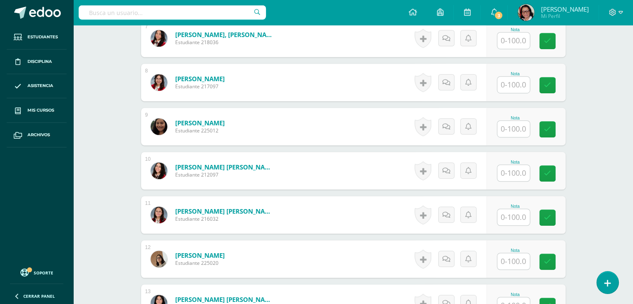
scroll to position [541, 0]
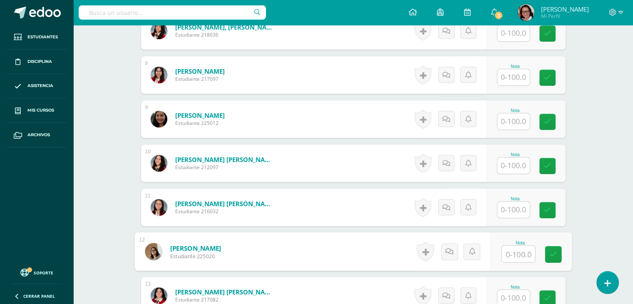
click at [521, 253] on input "text" at bounding box center [517, 253] width 33 height 17
type input "75"
click at [551, 249] on link at bounding box center [552, 254] width 17 height 17
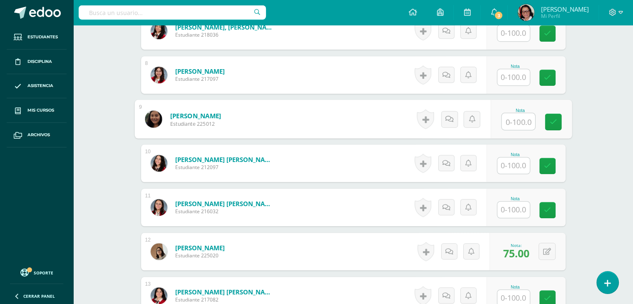
click at [512, 121] on input "text" at bounding box center [517, 121] width 33 height 17
type input "64"
click at [551, 118] on icon at bounding box center [552, 121] width 7 height 7
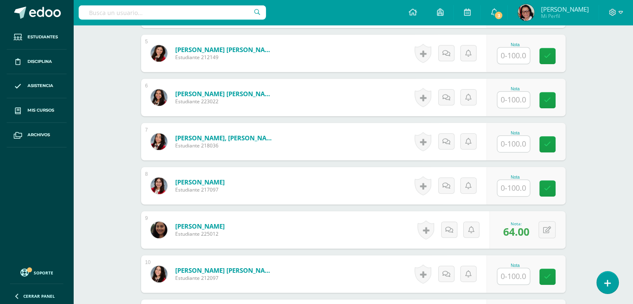
scroll to position [417, 0]
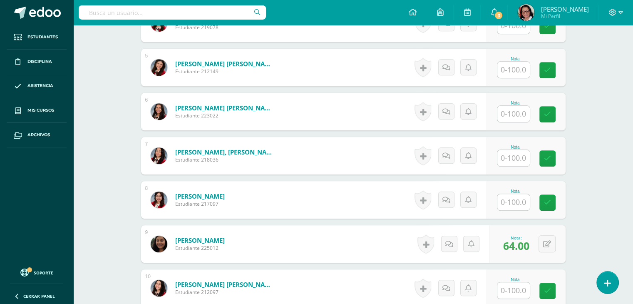
click at [519, 156] on input "text" at bounding box center [513, 158] width 32 height 16
type input "64"
click at [552, 155] on icon at bounding box center [552, 158] width 7 height 7
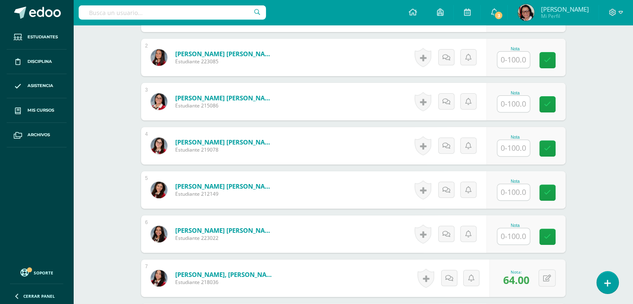
scroll to position [250, 0]
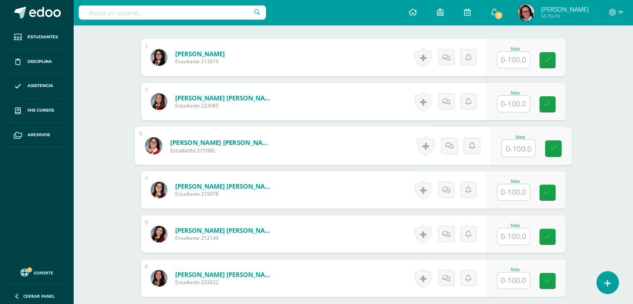
click at [518, 146] on input "text" at bounding box center [517, 148] width 33 height 17
type input "61"
click at [553, 143] on link at bounding box center [552, 148] width 17 height 17
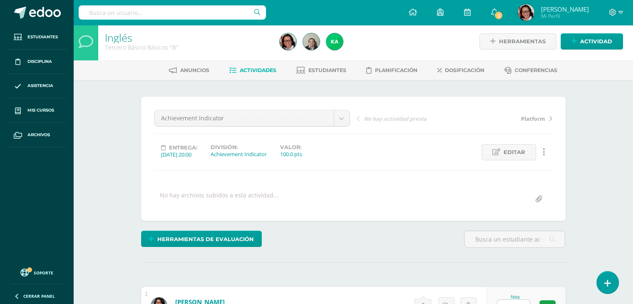
scroll to position [1, 0]
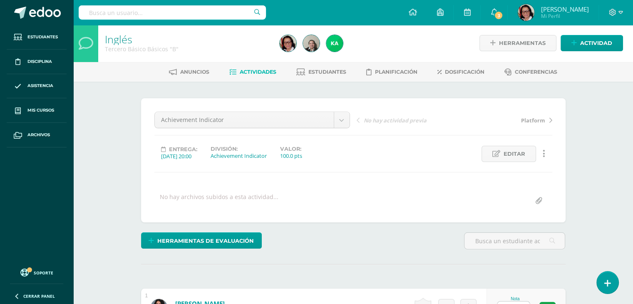
click at [263, 72] on span "Actividades" at bounding box center [258, 72] width 37 height 6
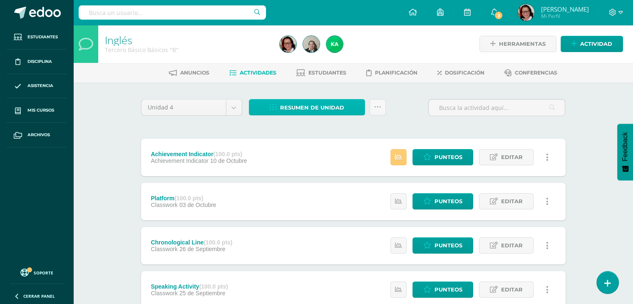
click at [341, 109] on span "Resumen de unidad" at bounding box center [312, 107] width 64 height 15
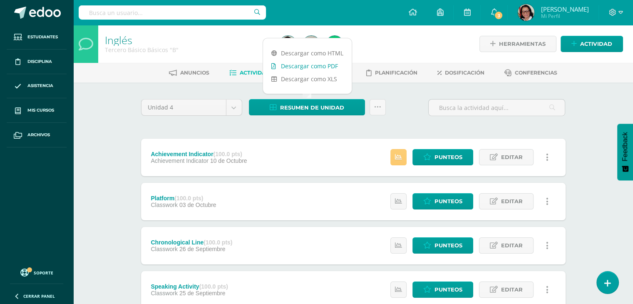
click at [319, 66] on link "Descargar como PDF" at bounding box center [307, 65] width 89 height 13
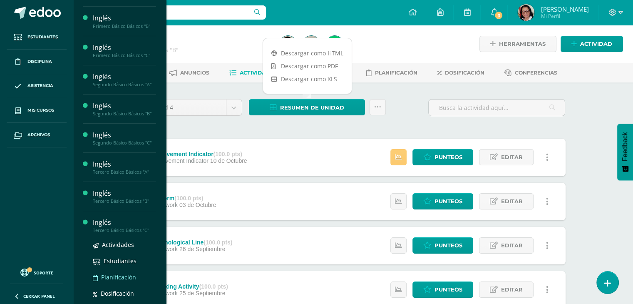
scroll to position [129, 0]
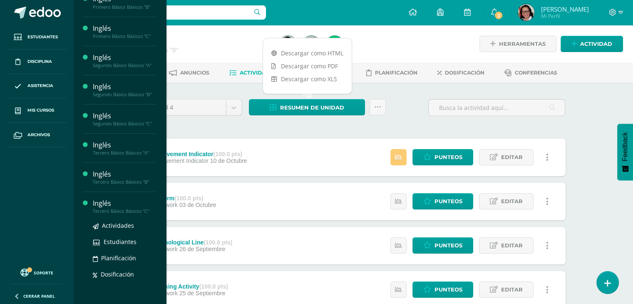
click at [138, 208] on div "Tercero Básico Básicos "C"" at bounding box center [124, 211] width 63 height 6
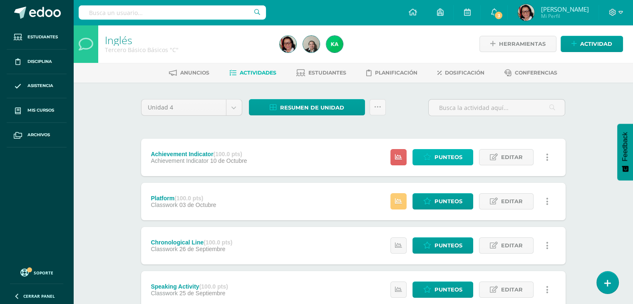
click at [443, 156] on span "Punteos" at bounding box center [448, 156] width 28 height 15
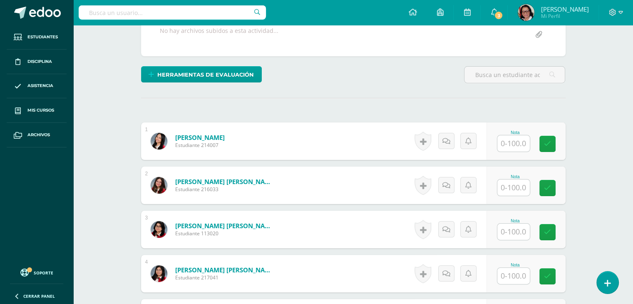
scroll to position [167, 0]
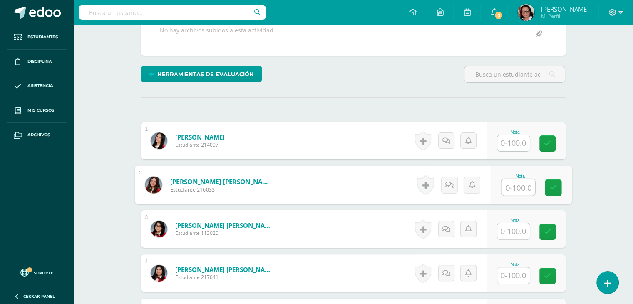
click at [517, 185] on input "text" at bounding box center [517, 187] width 33 height 17
type input "82"
click at [556, 184] on icon at bounding box center [552, 187] width 7 height 7
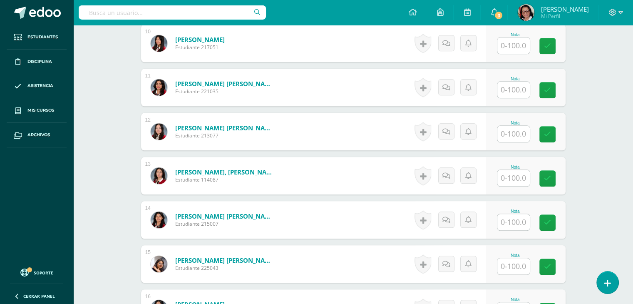
scroll to position [666, 0]
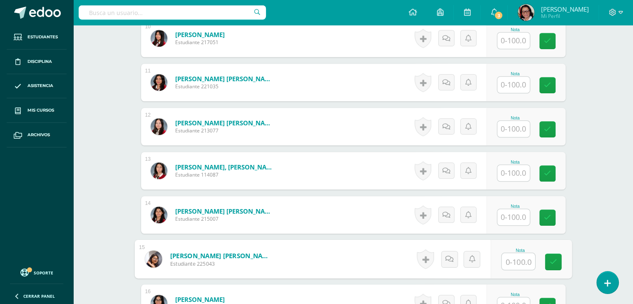
click at [521, 260] on input "text" at bounding box center [517, 261] width 33 height 17
type input "56"
click at [551, 256] on link at bounding box center [552, 261] width 17 height 17
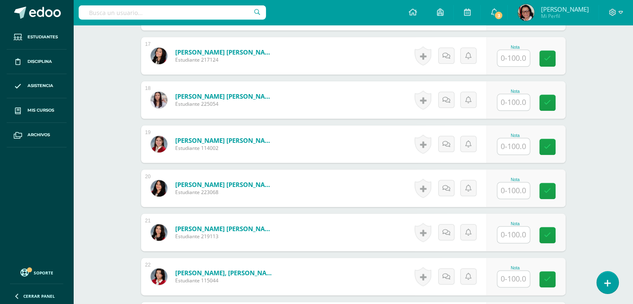
scroll to position [916, 0]
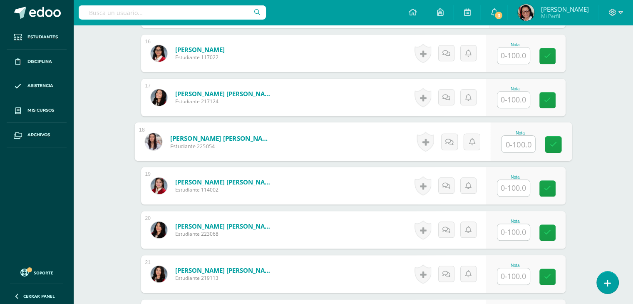
click at [517, 143] on input "text" at bounding box center [517, 144] width 33 height 17
type input "74"
click at [552, 142] on icon at bounding box center [552, 144] width 7 height 7
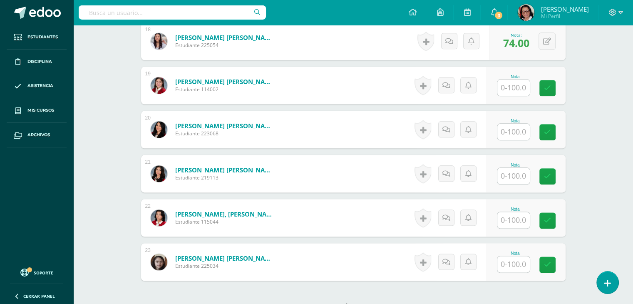
scroll to position [1041, 0]
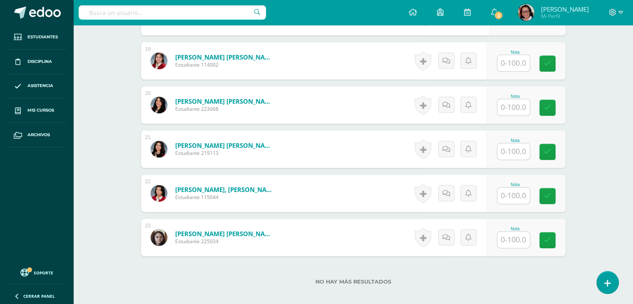
click at [510, 192] on input "text" at bounding box center [513, 195] width 32 height 16
type input "41"
click at [551, 195] on icon at bounding box center [552, 195] width 7 height 7
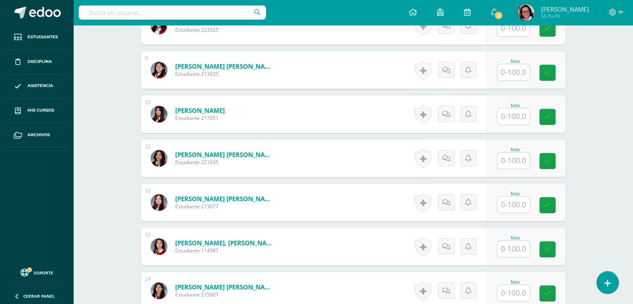
scroll to position [583, 0]
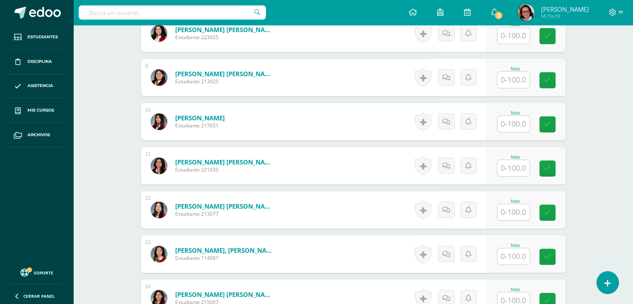
click at [517, 80] on input "text" at bounding box center [513, 80] width 32 height 16
type input "75"
click at [554, 79] on icon at bounding box center [552, 80] width 7 height 7
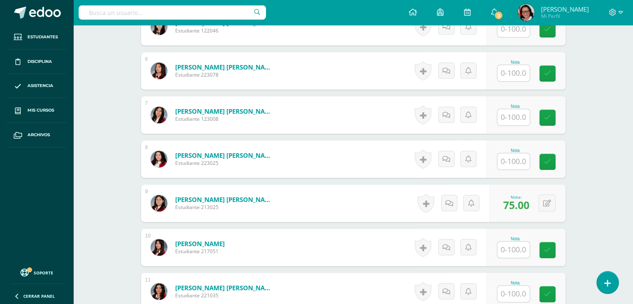
scroll to position [458, 0]
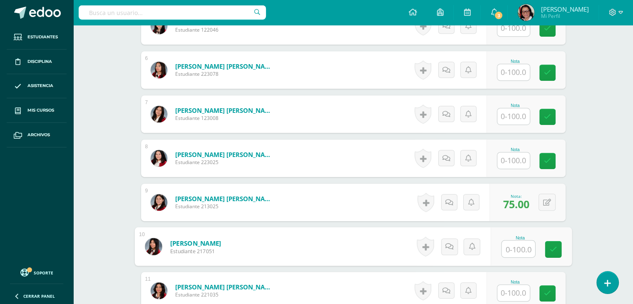
click at [514, 249] on input "text" at bounding box center [517, 248] width 33 height 17
type input "48"
click at [551, 246] on icon at bounding box center [552, 248] width 7 height 7
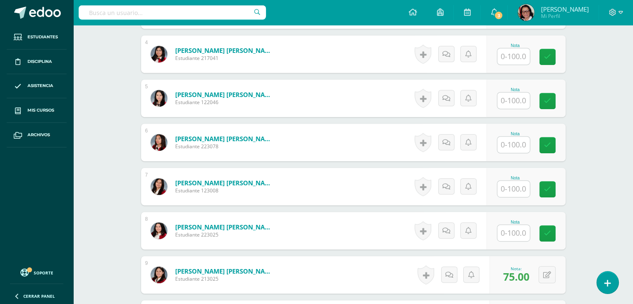
scroll to position [417, 0]
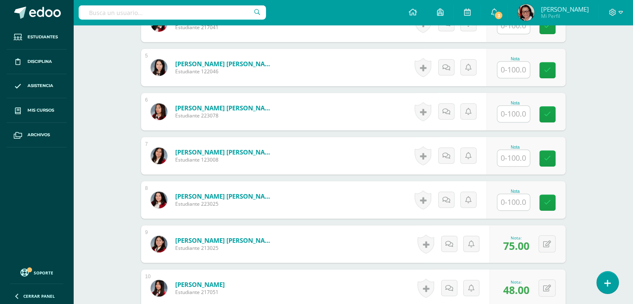
click at [510, 200] on input "text" at bounding box center [513, 202] width 32 height 16
type input "60"
click at [554, 199] on icon at bounding box center [552, 202] width 7 height 7
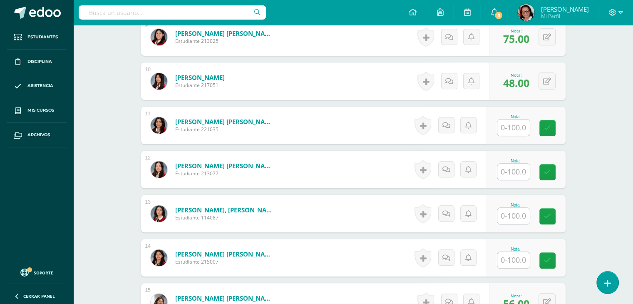
scroll to position [666, 0]
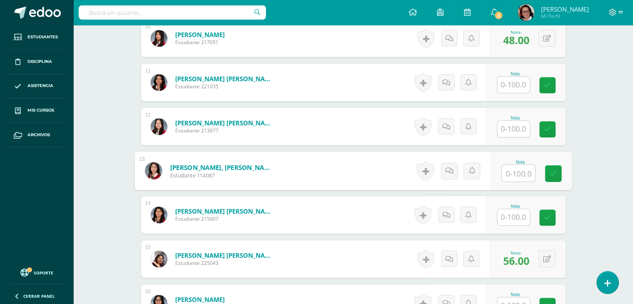
click at [517, 170] on input "text" at bounding box center [517, 173] width 33 height 17
type input "88"
click at [547, 171] on link at bounding box center [552, 173] width 17 height 17
click at [516, 124] on input "text" at bounding box center [513, 129] width 32 height 16
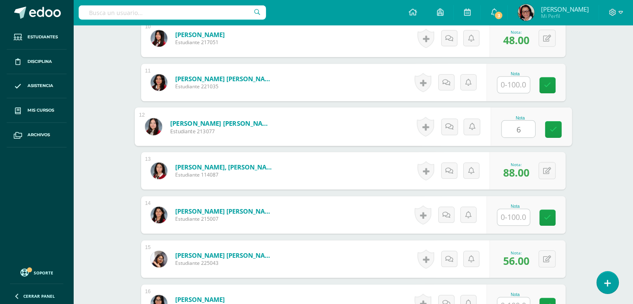
type input "65"
click at [553, 122] on link at bounding box center [552, 129] width 17 height 17
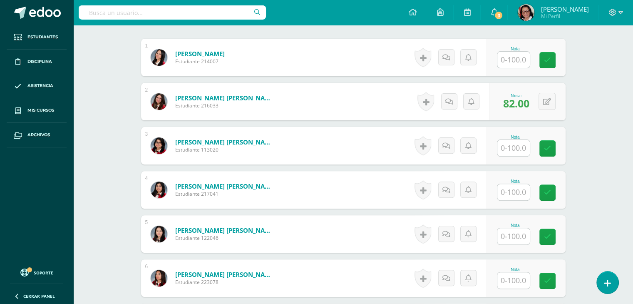
scroll to position [167, 0]
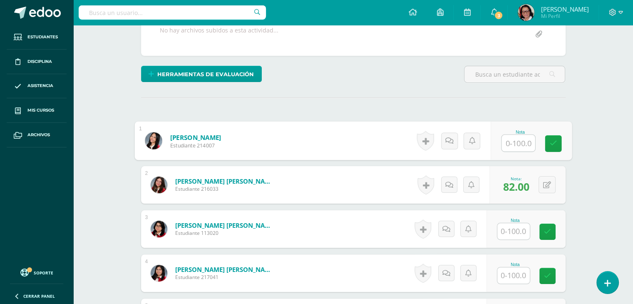
click at [519, 138] on input "text" at bounding box center [517, 143] width 33 height 17
type input "69"
click at [551, 136] on link at bounding box center [552, 143] width 17 height 17
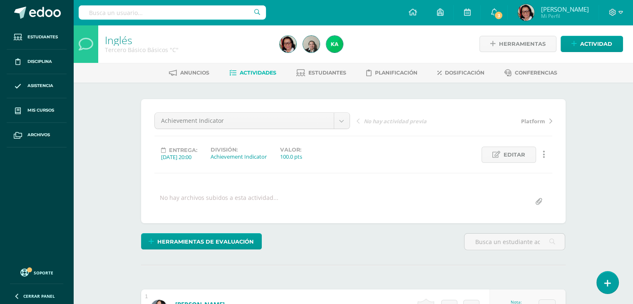
click at [262, 70] on span "Actividades" at bounding box center [258, 72] width 37 height 6
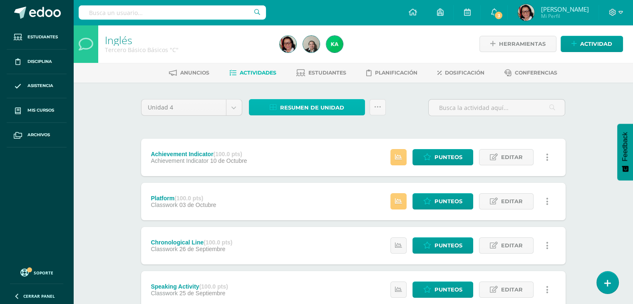
click at [326, 106] on span "Resumen de unidad" at bounding box center [312, 107] width 64 height 15
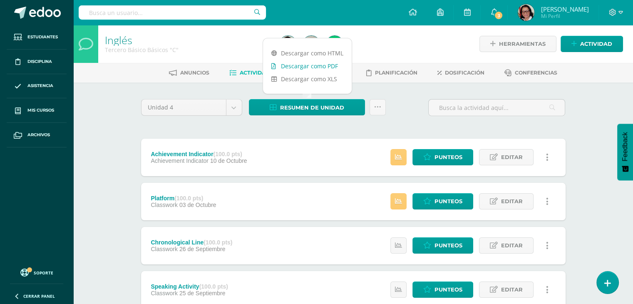
click at [323, 64] on link "Descargar como PDF" at bounding box center [307, 65] width 89 height 13
